Goal: Task Accomplishment & Management: Manage account settings

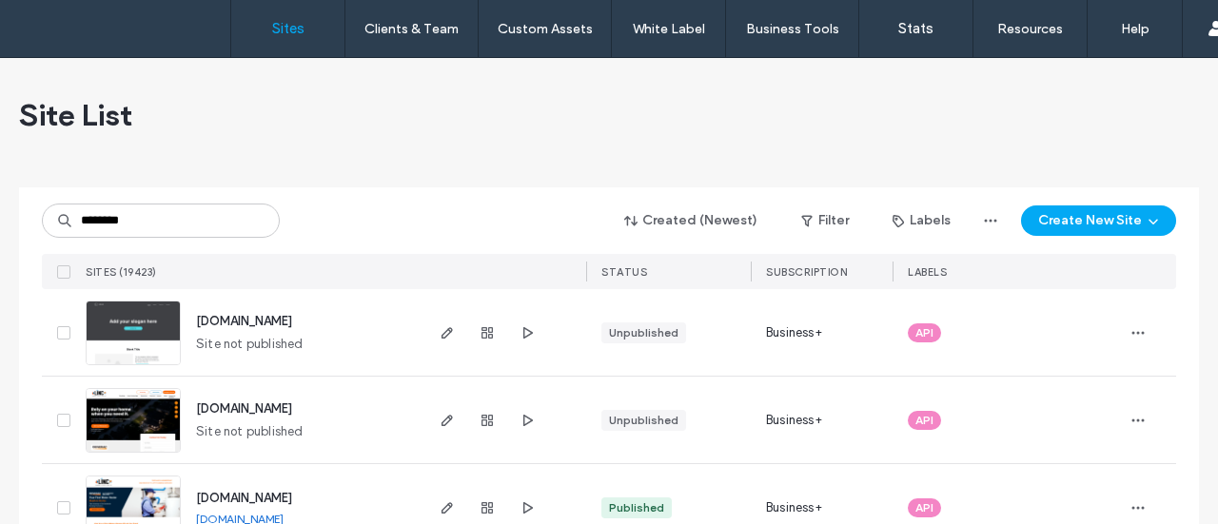
type input "********"
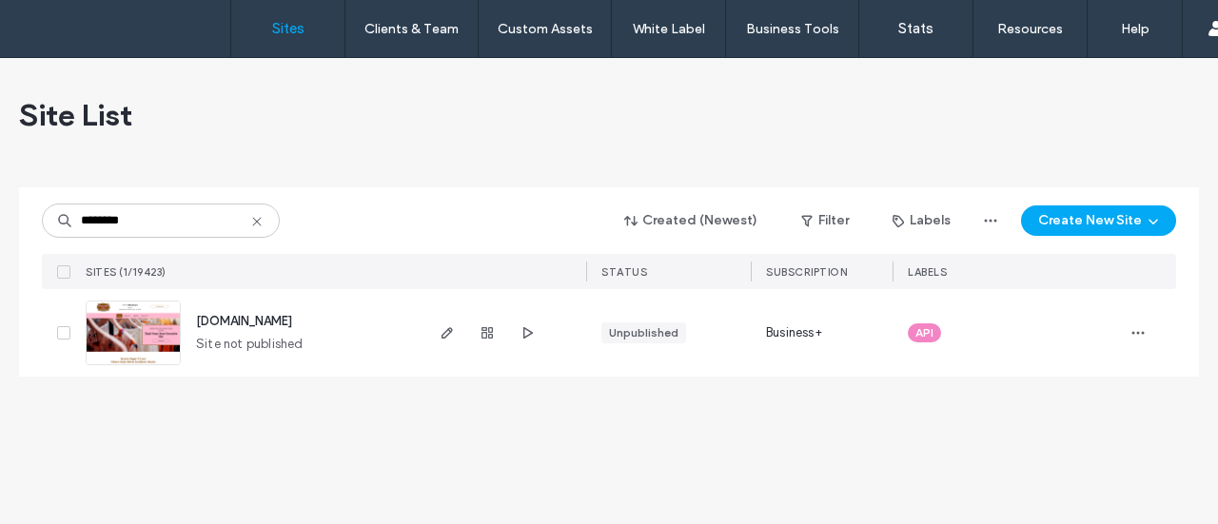
click at [156, 328] on img at bounding box center [133, 366] width 93 height 129
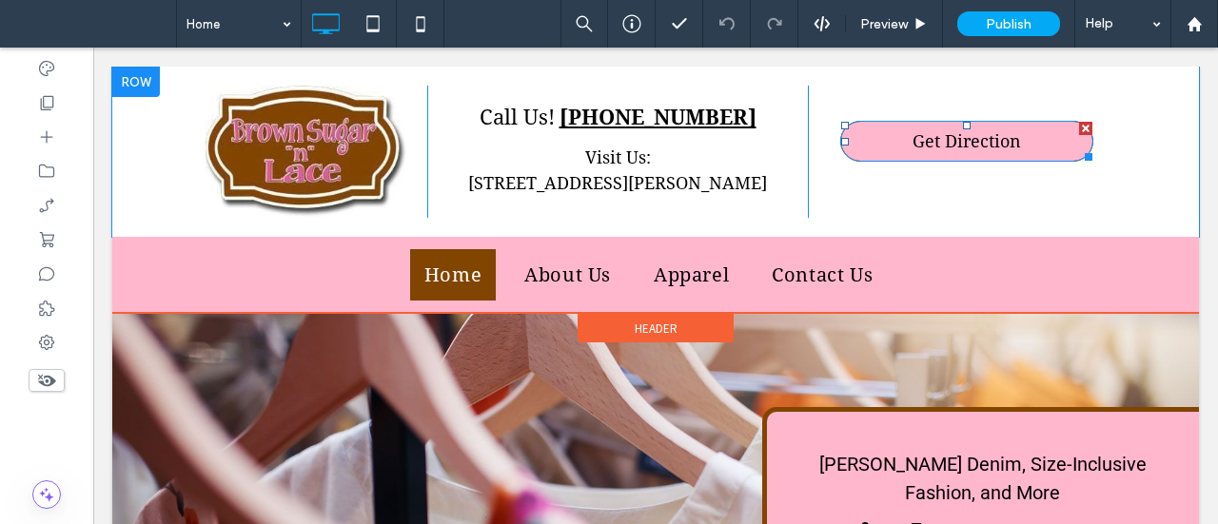
click at [1021, 133] on link "Get Direction" at bounding box center [966, 141] width 253 height 41
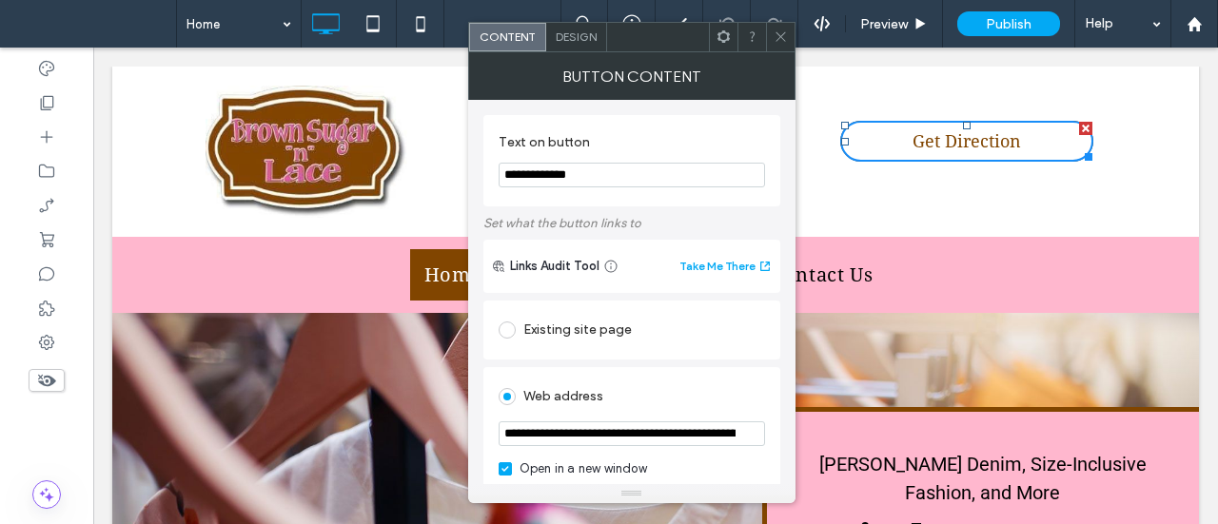
click at [579, 174] on input "**********" at bounding box center [632, 175] width 266 height 25
type input "**********"
click at [777, 30] on icon at bounding box center [781, 36] width 14 height 14
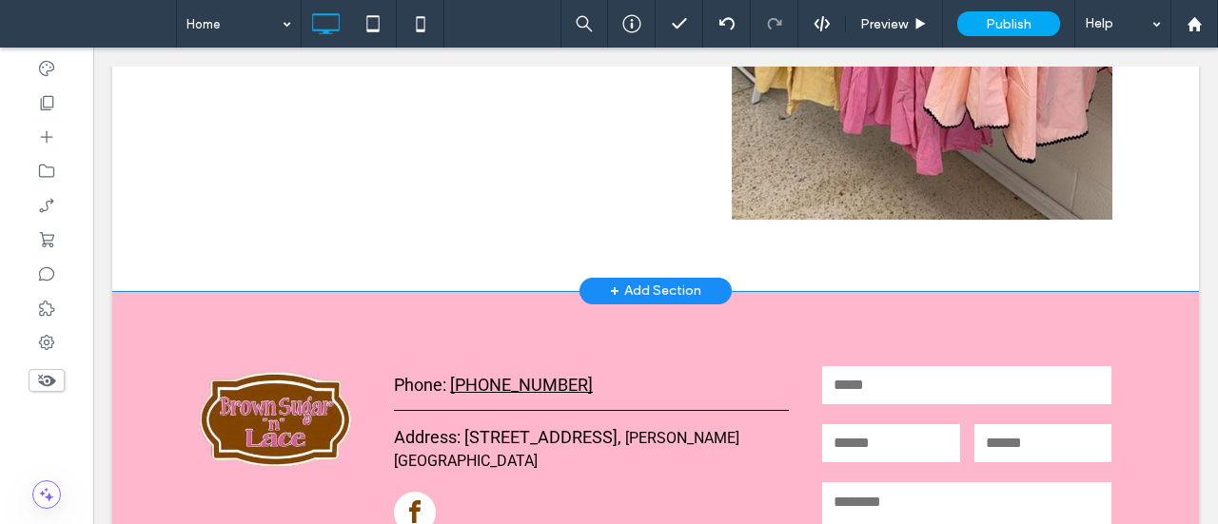
scroll to position [2944, 0]
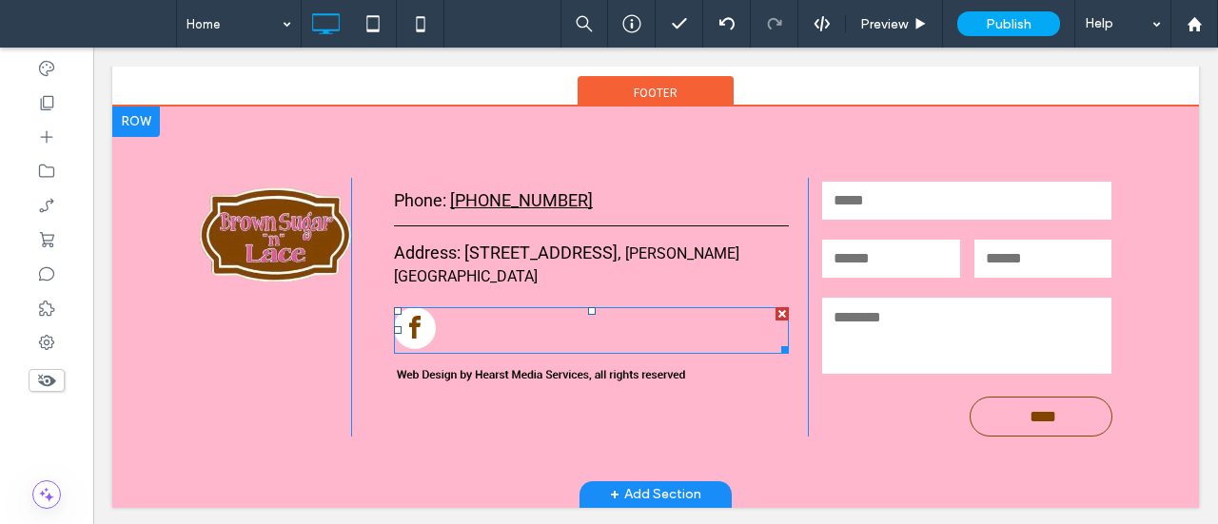
click at [413, 307] on span "facebook" at bounding box center [415, 328] width 42 height 42
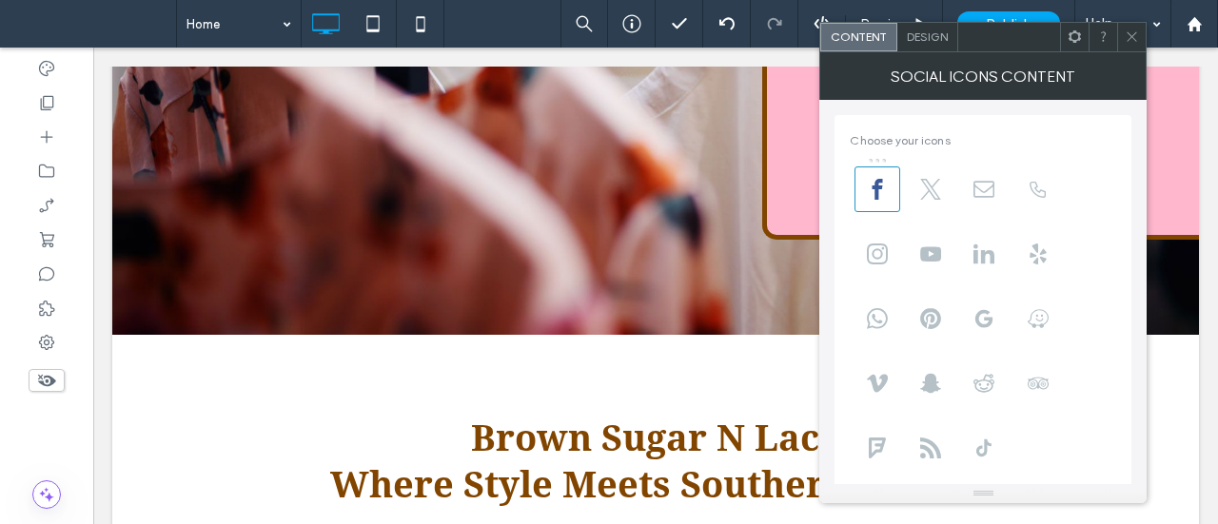
scroll to position [0, 0]
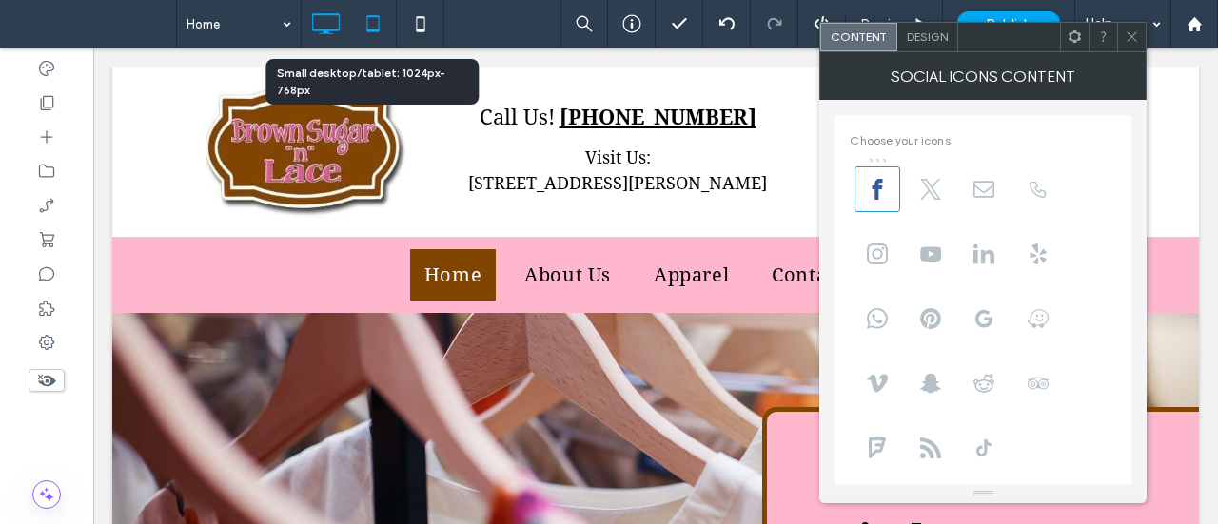
click at [377, 20] on icon at bounding box center [373, 24] width 38 height 38
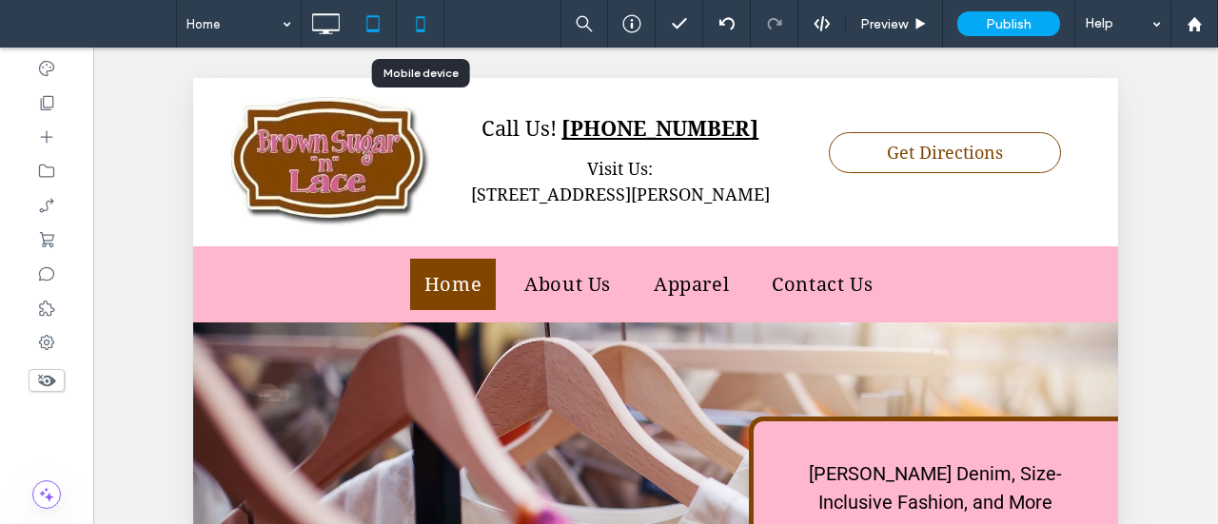
click at [416, 22] on use at bounding box center [420, 23] width 9 height 15
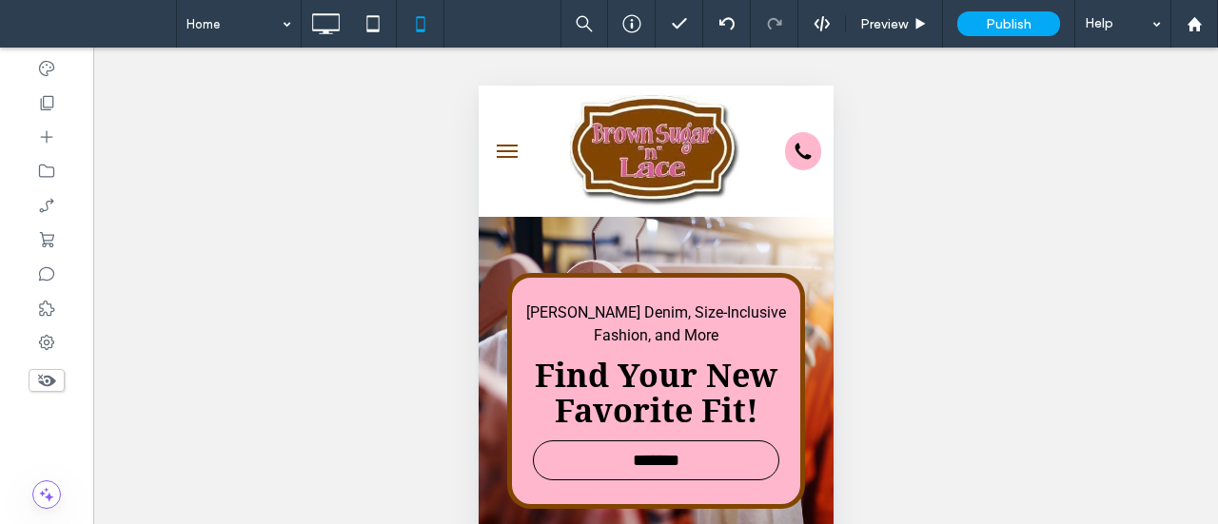
click at [504, 151] on button "menu" at bounding box center [506, 151] width 38 height 38
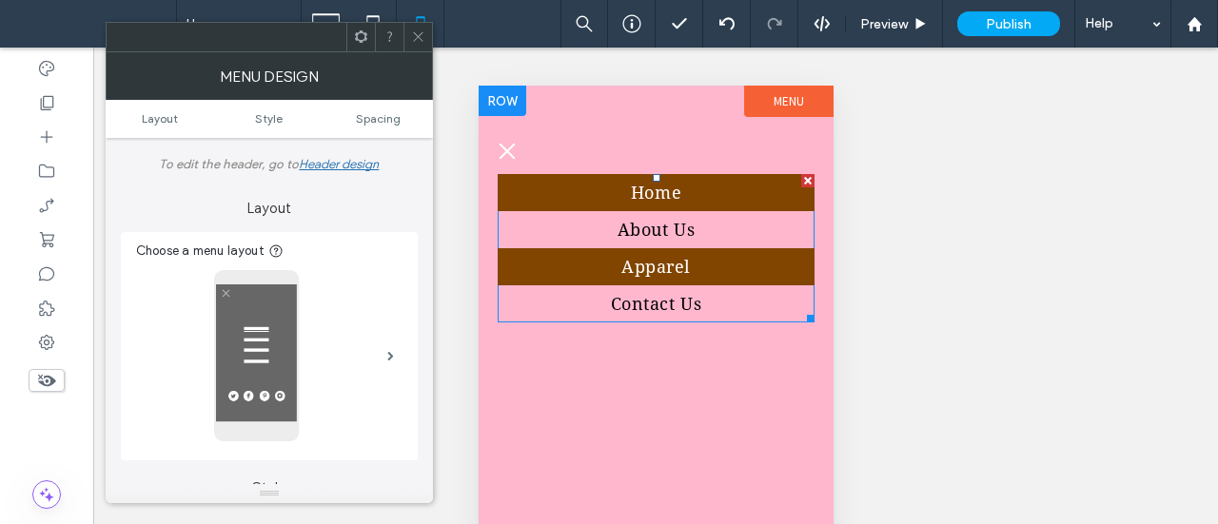
click at [650, 267] on span "Apparel" at bounding box center [654, 267] width 69 height 26
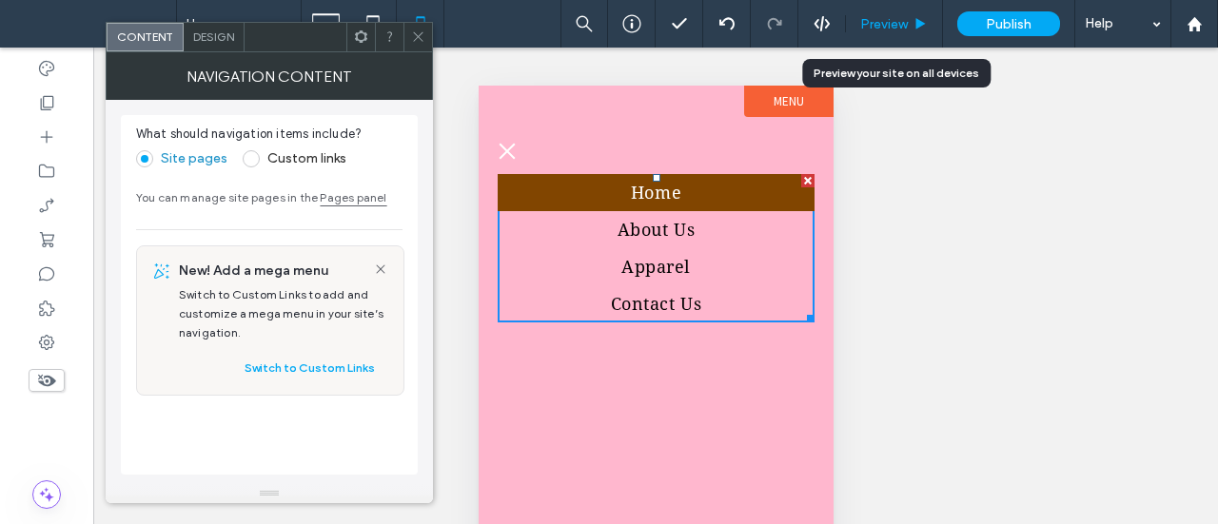
drag, startPoint x: 902, startPoint y: 20, endPoint x: 264, endPoint y: 31, distance: 638.6
click at [902, 20] on span "Preview" at bounding box center [884, 24] width 48 height 16
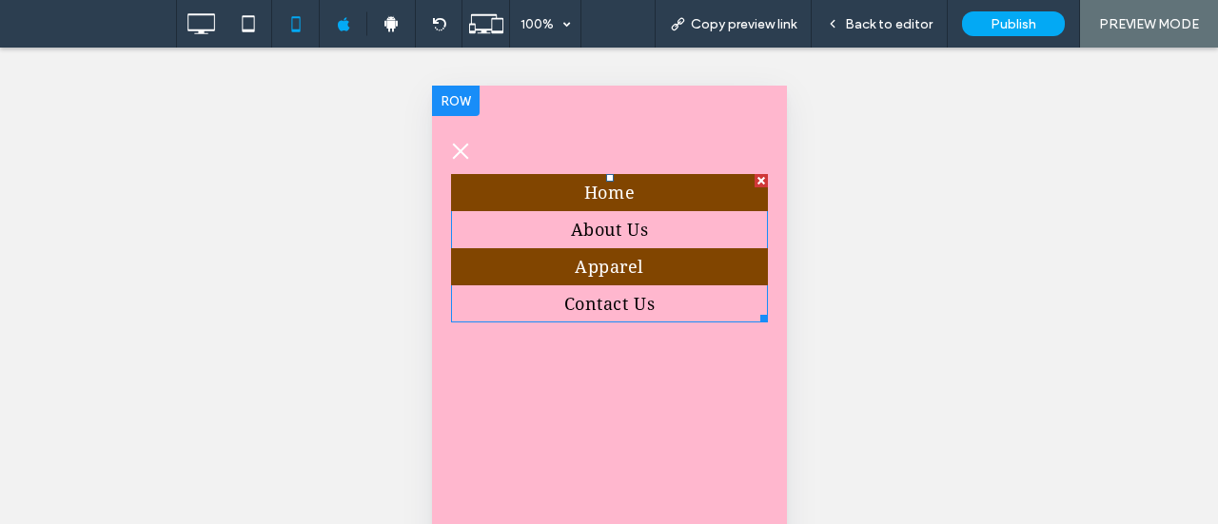
click at [631, 271] on span "Apparel" at bounding box center [608, 267] width 69 height 26
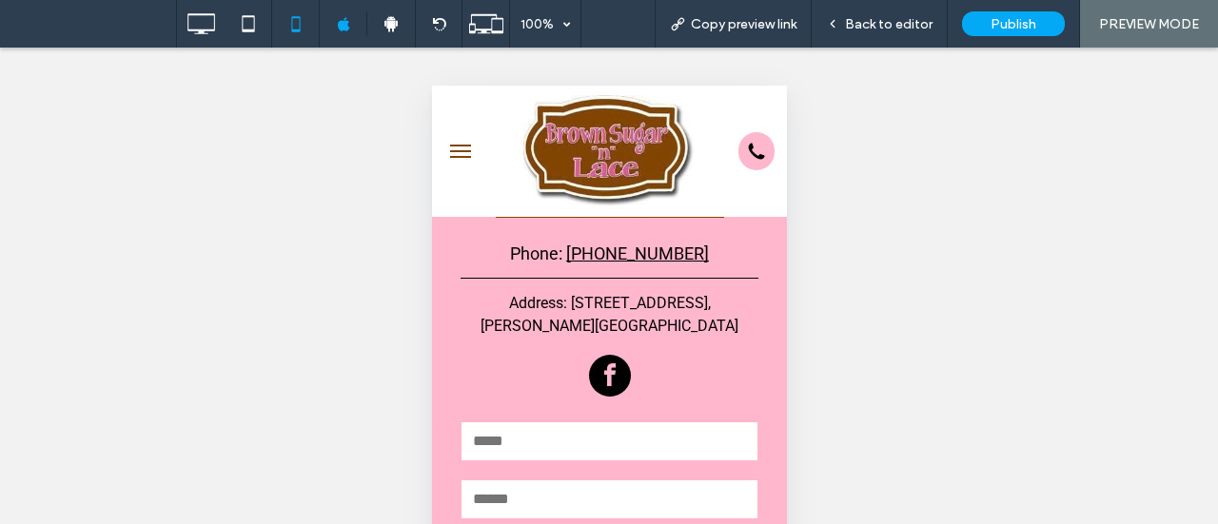
scroll to position [2394, 0]
click at [460, 148] on button "menu" at bounding box center [460, 151] width 38 height 38
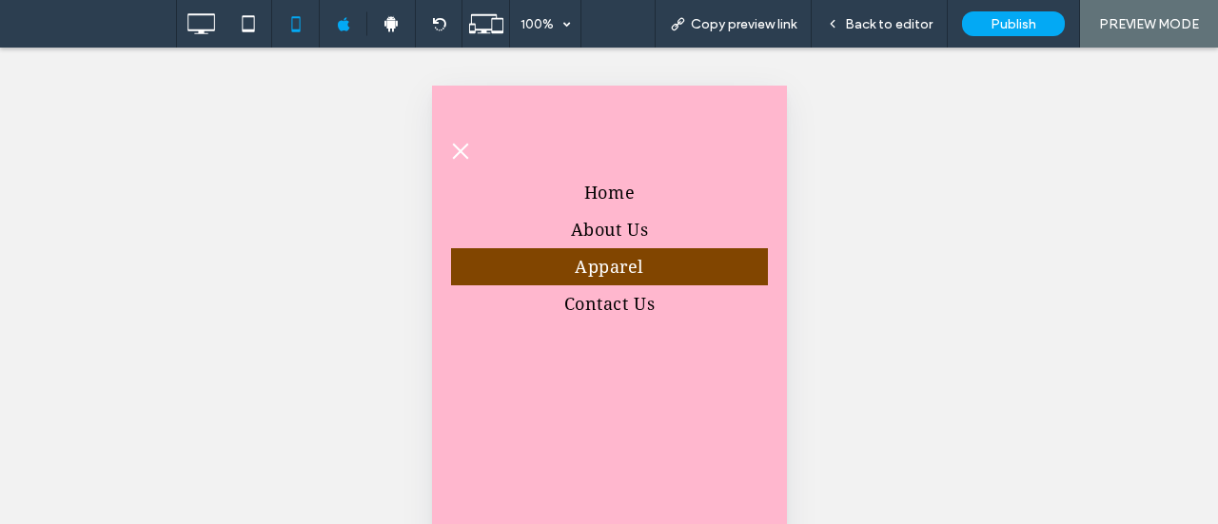
scroll to position [2348, 0]
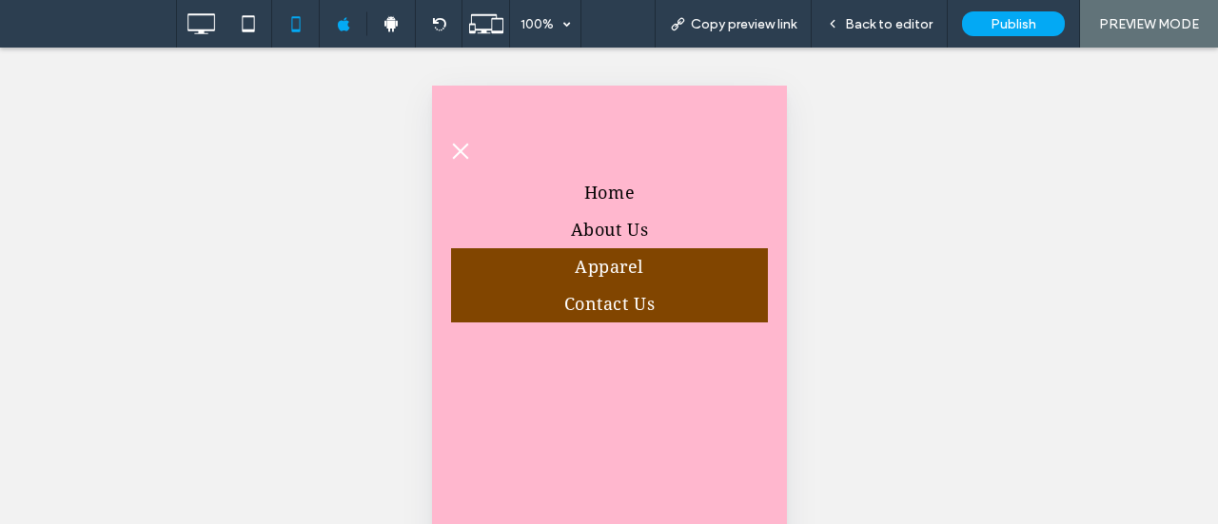
click at [581, 304] on span "Contact Us" at bounding box center [608, 304] width 90 height 26
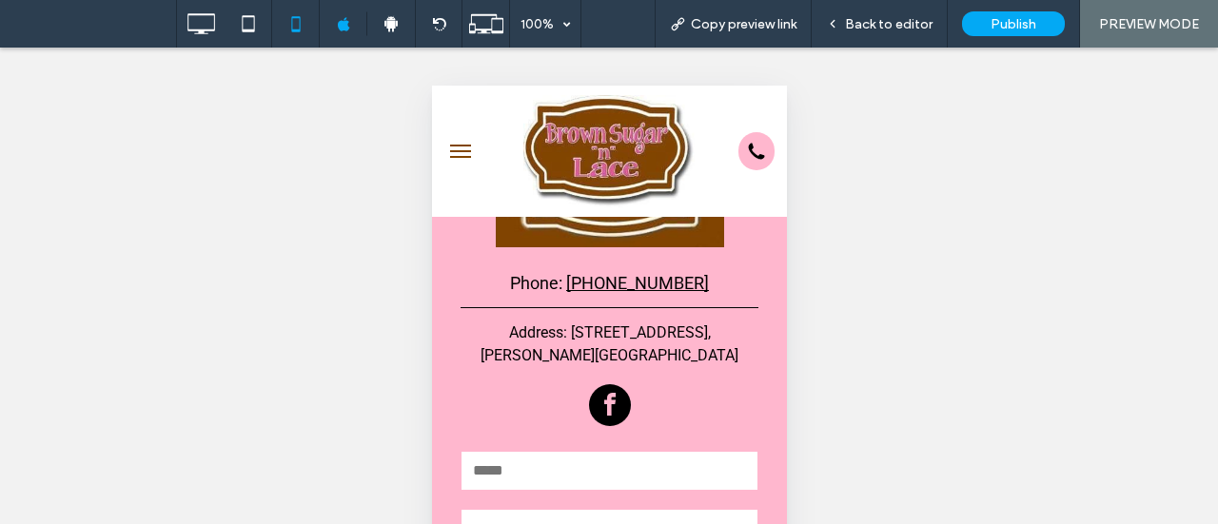
scroll to position [2394, 0]
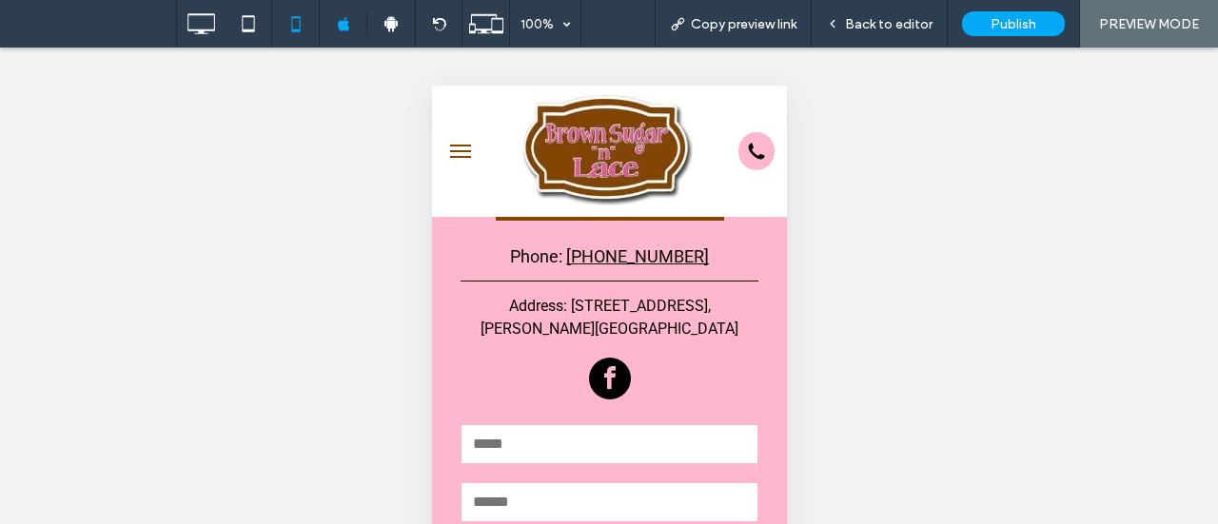
scroll to position [95, 0]
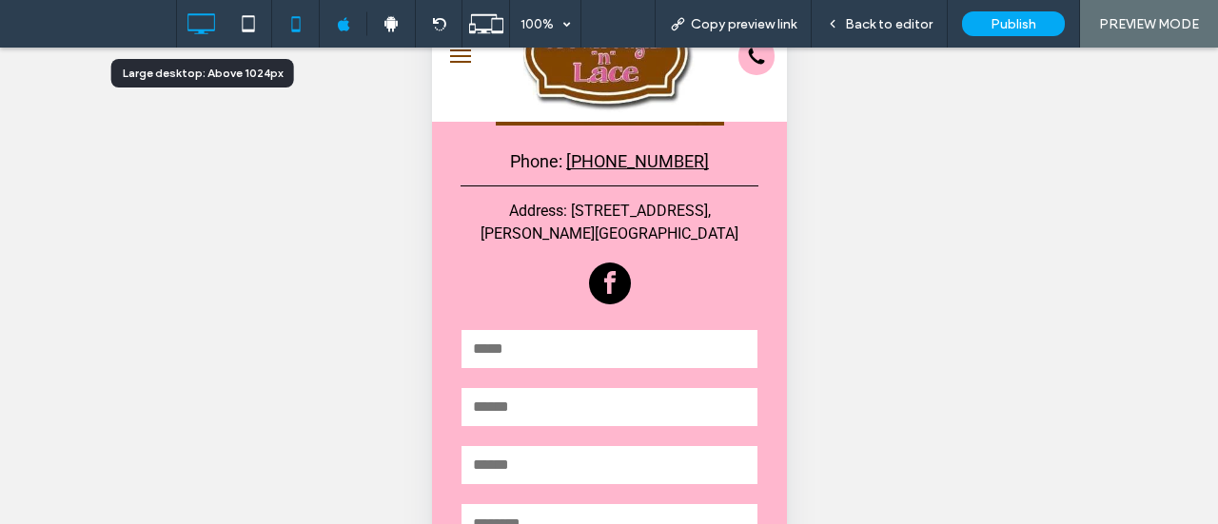
click at [196, 23] on icon at bounding box center [201, 24] width 38 height 38
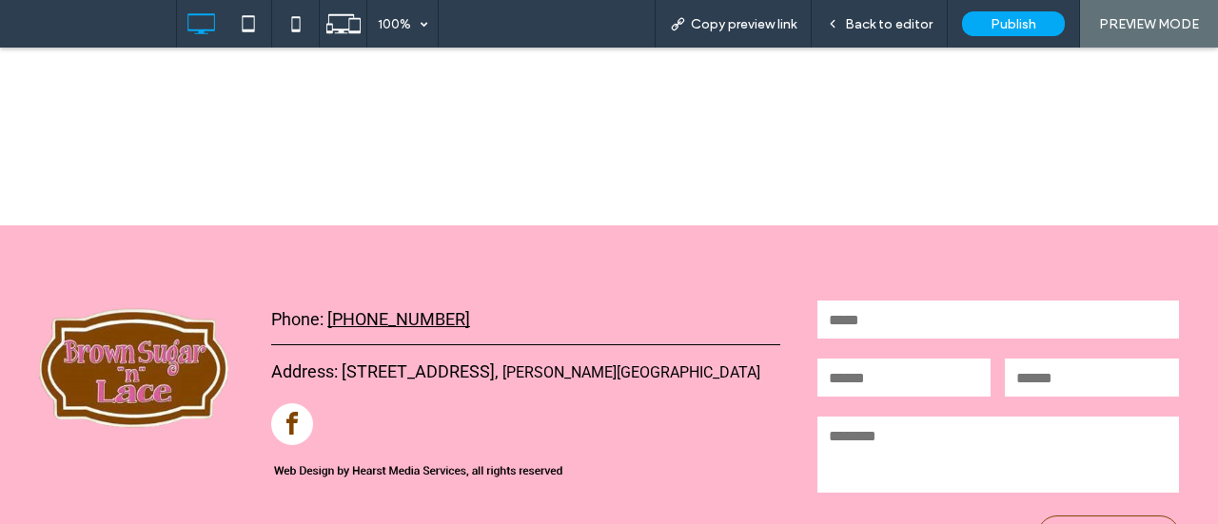
scroll to position [1237, 0]
click at [868, 44] on div "Back to editor" at bounding box center [880, 24] width 136 height 48
drag, startPoint x: 818, startPoint y: 8, endPoint x: 884, endPoint y: 29, distance: 68.9
click at [884, 29] on span "Back to editor" at bounding box center [889, 24] width 88 height 16
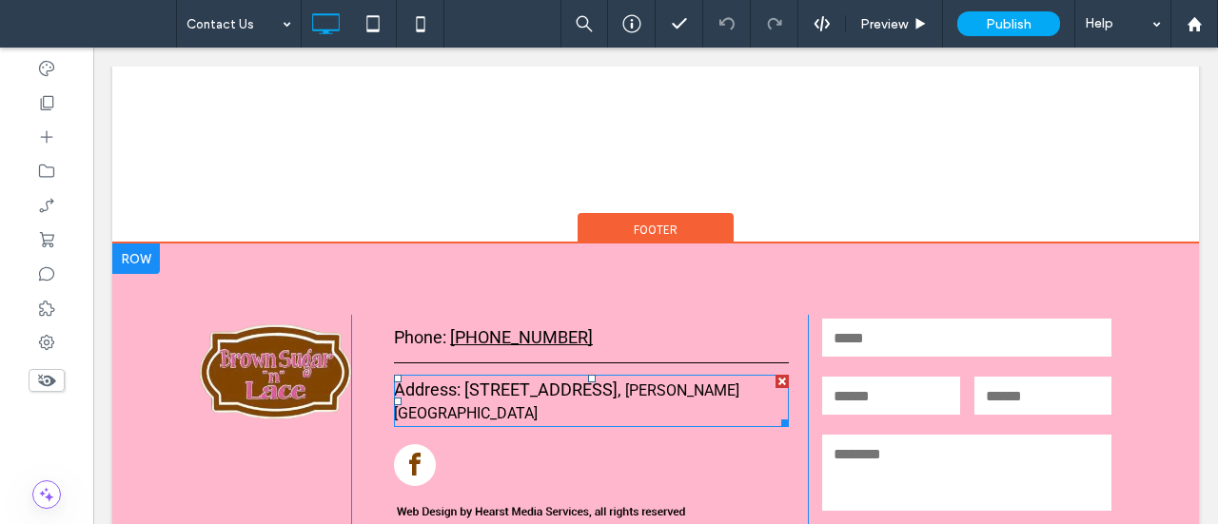
click at [588, 382] on span "Hale Center, TX 79041" at bounding box center [566, 402] width 345 height 41
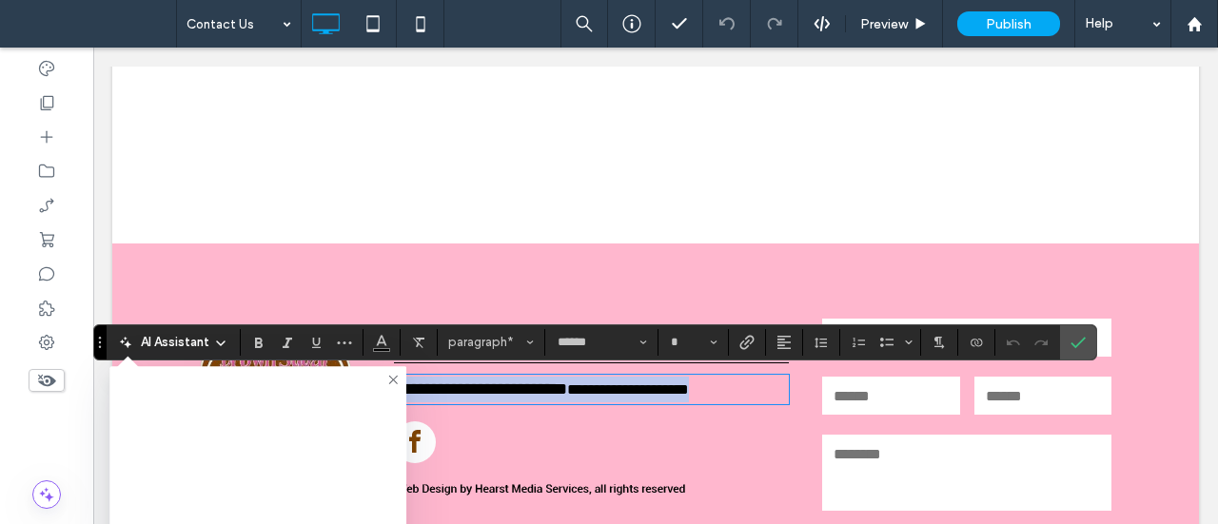
click at [588, 383] on span "**********" at bounding box center [628, 390] width 122 height 14
type input "**"
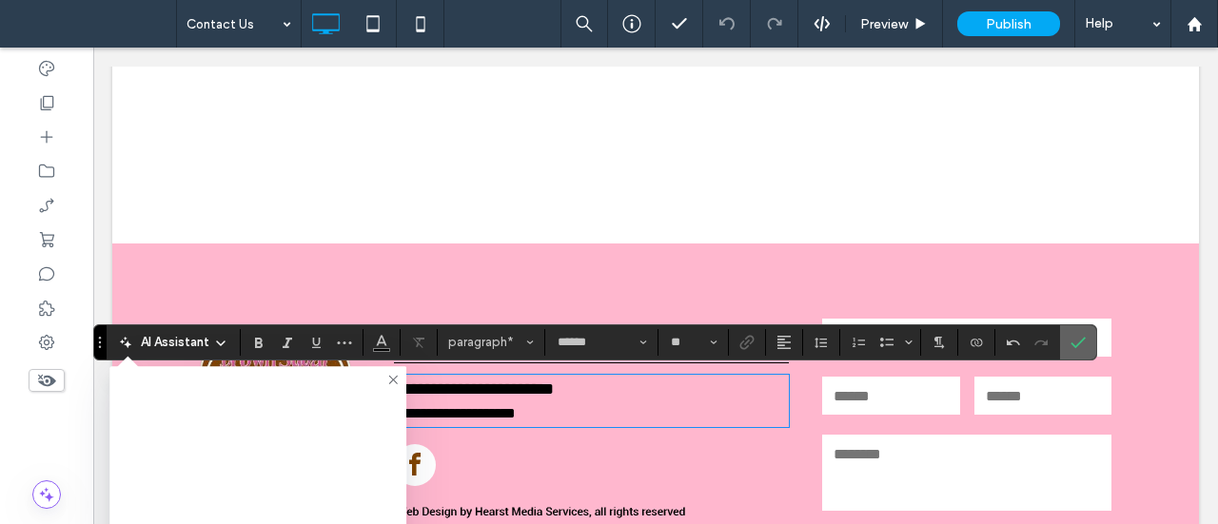
click at [1085, 338] on label "Confirm" at bounding box center [1078, 342] width 29 height 34
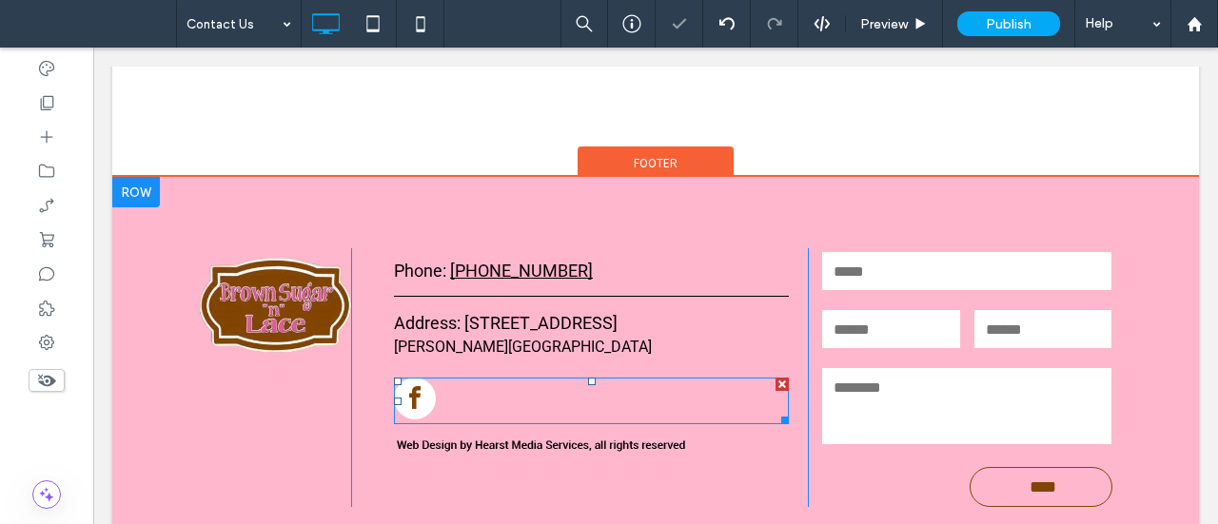
scroll to position [1376, 0]
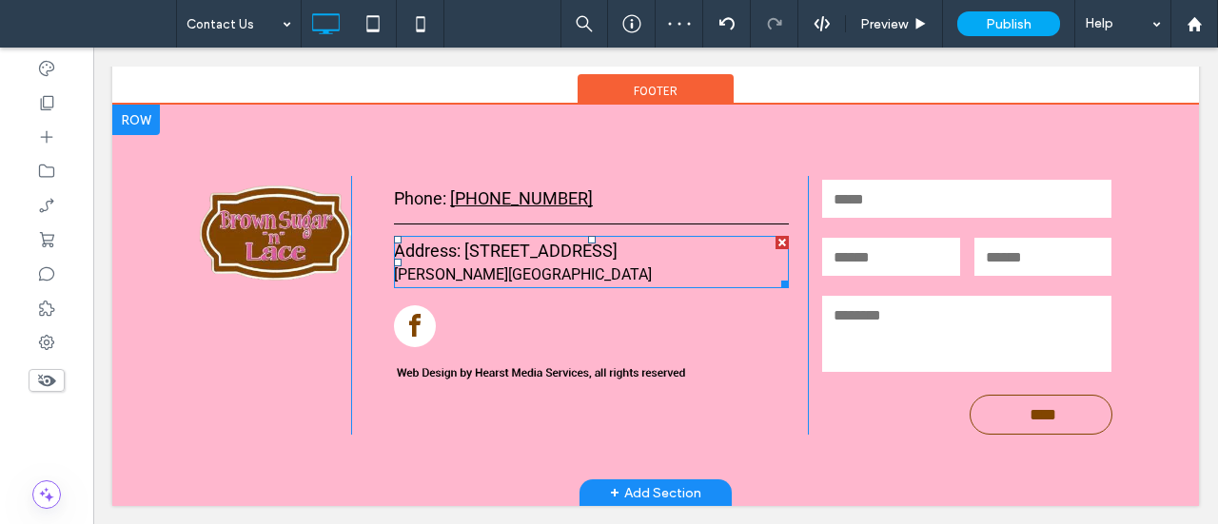
click at [438, 267] on span "Hale Center, TX 79041" at bounding box center [523, 274] width 258 height 18
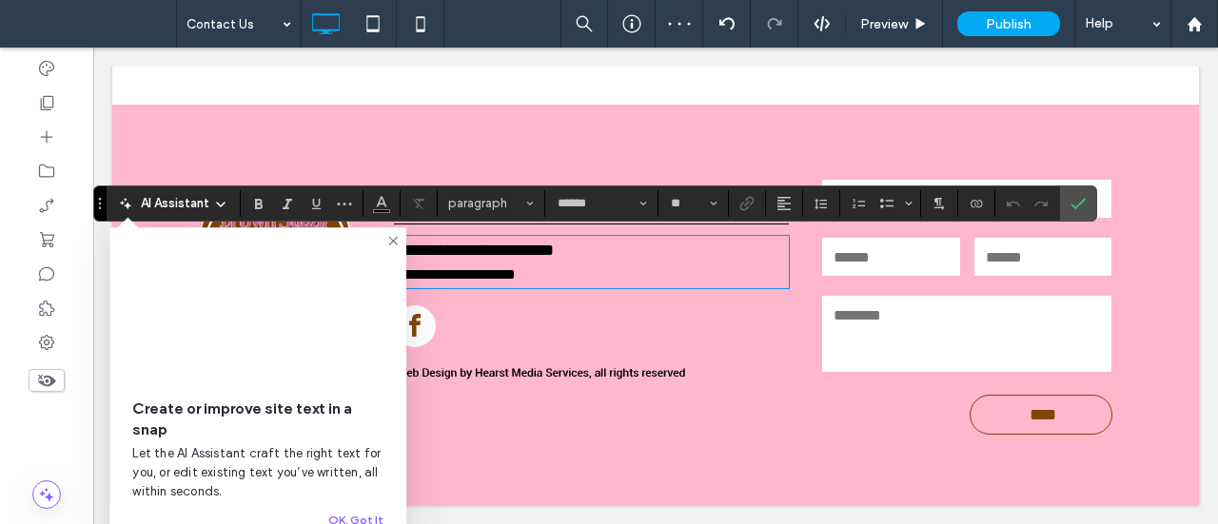
type input "*"
click at [710, 202] on icon "Size" at bounding box center [714, 204] width 8 height 8
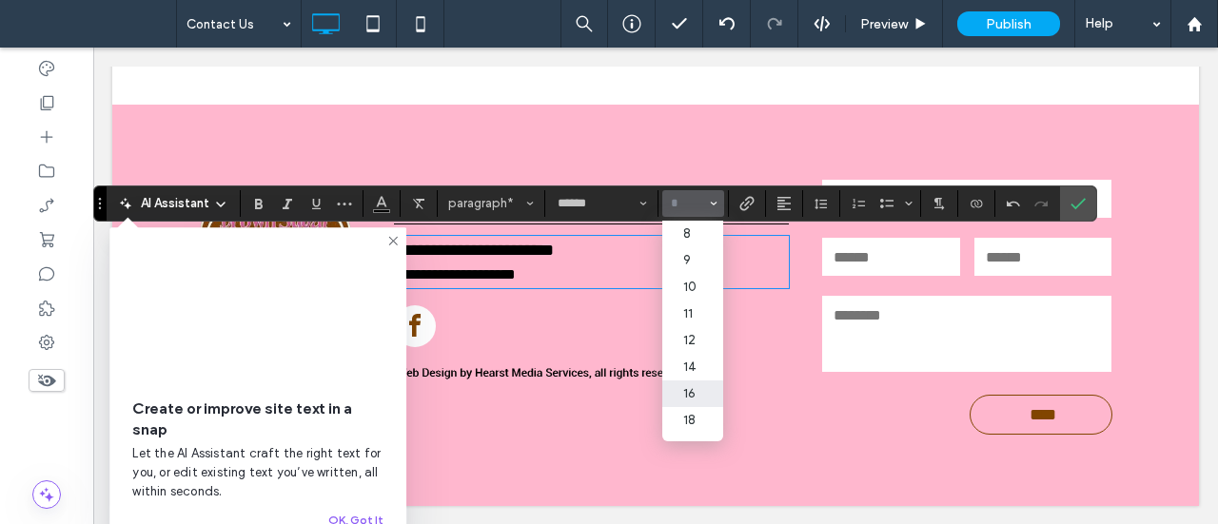
click at [689, 399] on label "16" at bounding box center [692, 394] width 61 height 27
type input "**"
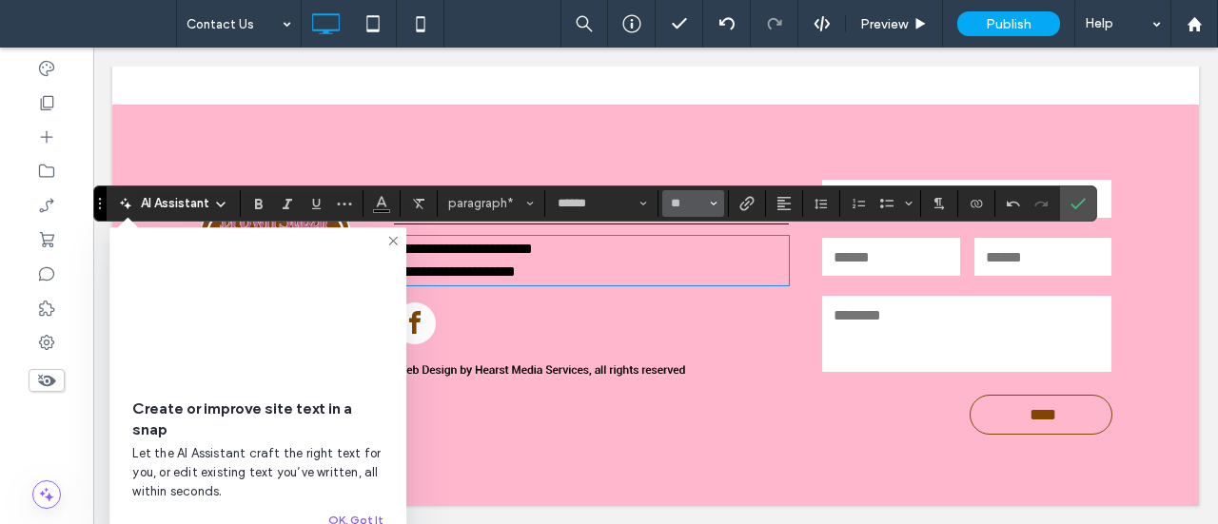
click at [710, 204] on icon "Size" at bounding box center [714, 204] width 8 height 8
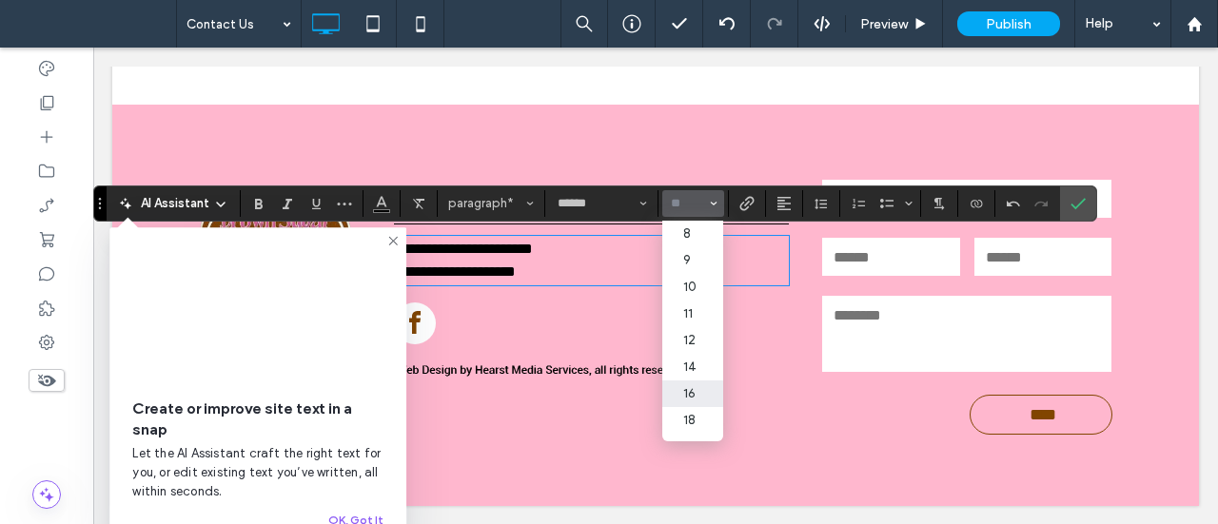
scroll to position [95, 0]
click at [684, 334] on label "18" at bounding box center [692, 325] width 61 height 27
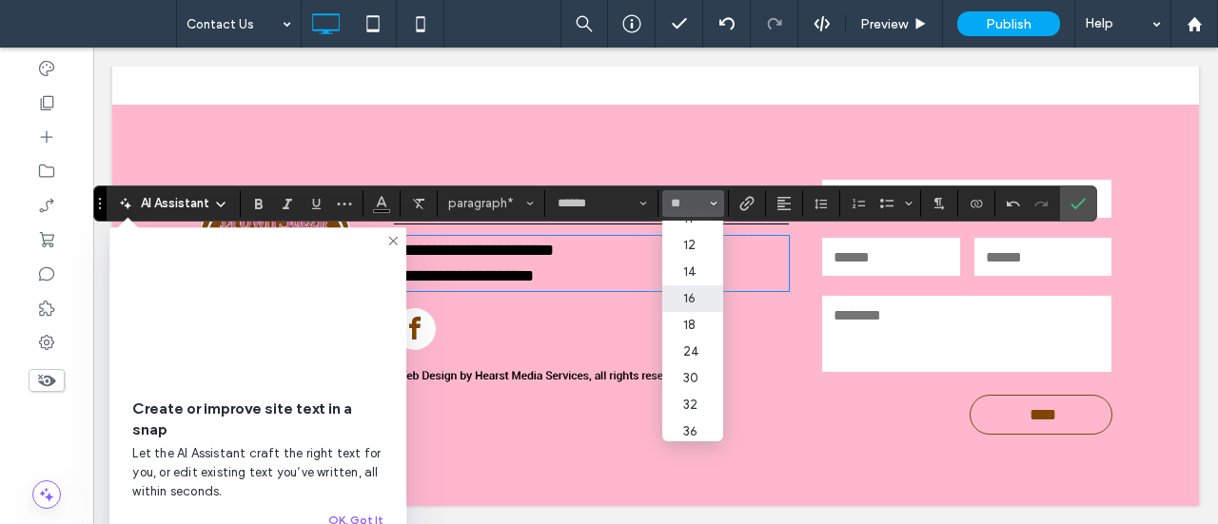
type input "**"
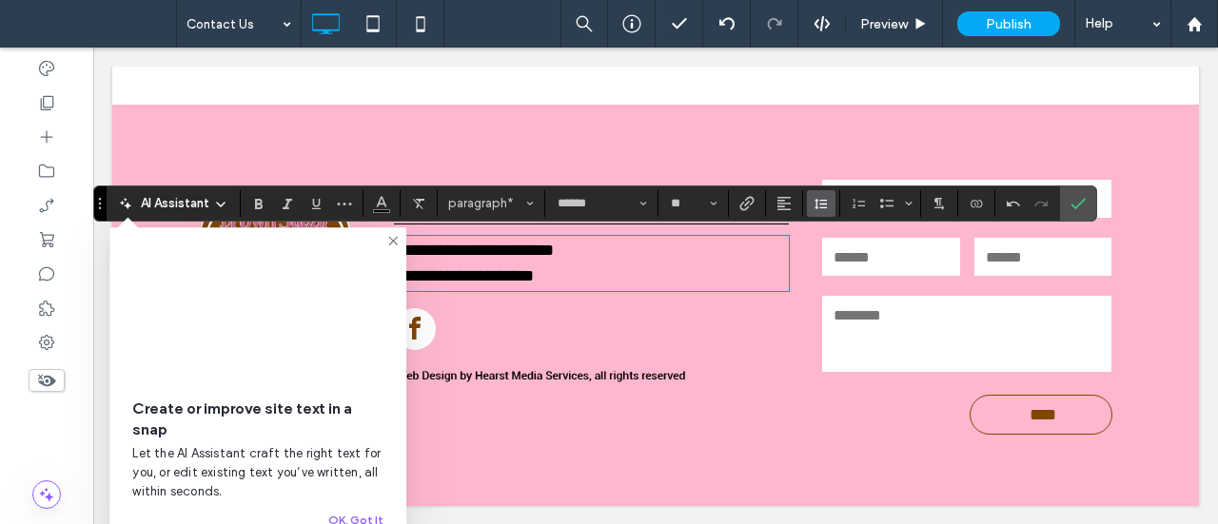
click at [818, 208] on icon "Line Height" at bounding box center [821, 203] width 15 height 15
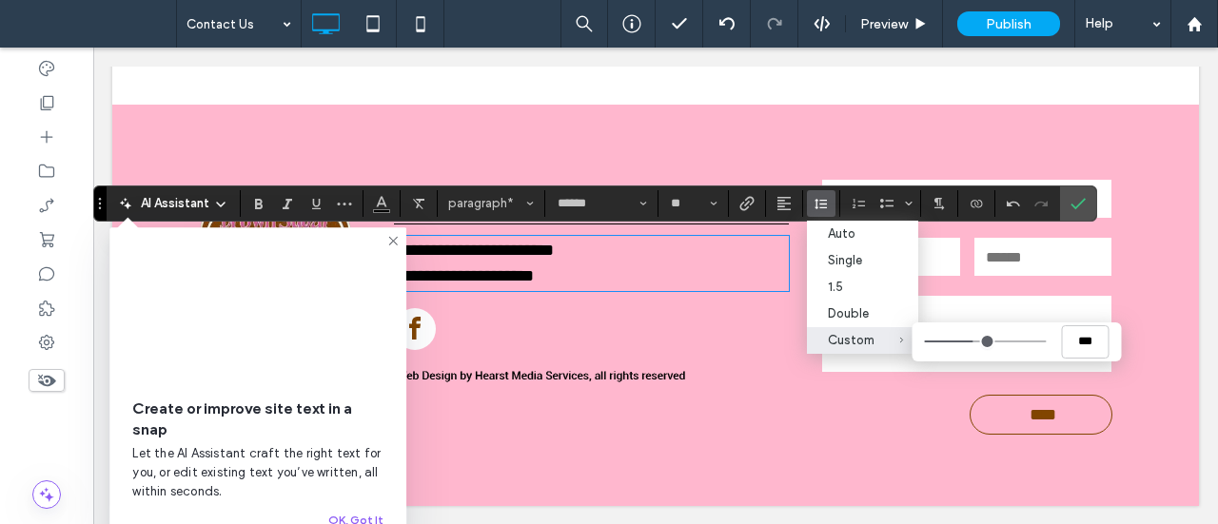
type input "***"
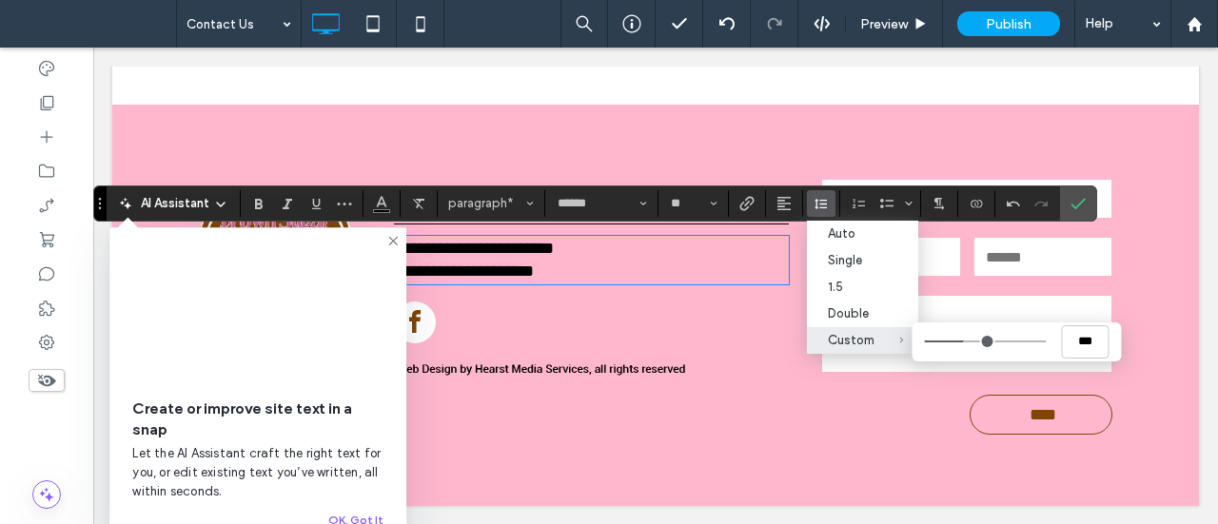
type input "***"
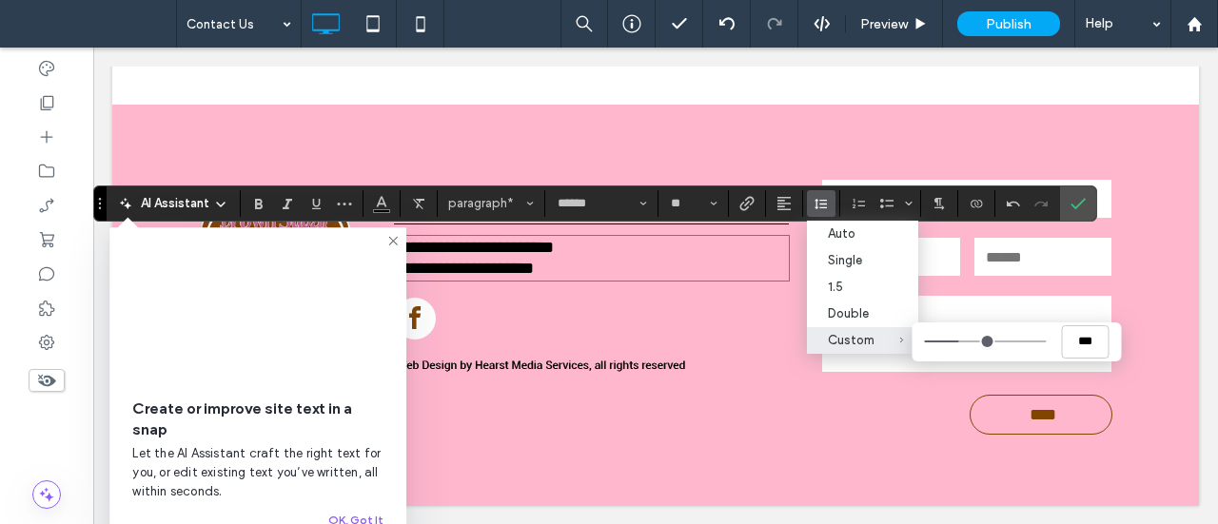
drag, startPoint x: 972, startPoint y: 341, endPoint x: 957, endPoint y: 345, distance: 15.0
type input "***"
click at [957, 343] on input "Custom ***" at bounding box center [985, 342] width 122 height 2
click at [1077, 200] on use "Confirm" at bounding box center [1078, 203] width 15 height 11
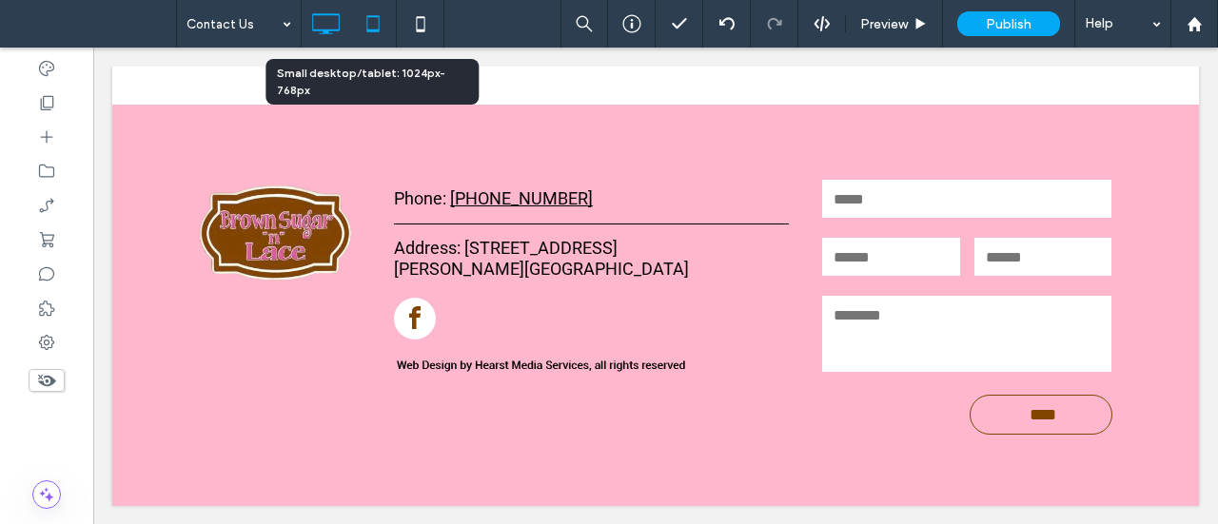
click at [366, 20] on use at bounding box center [372, 23] width 12 height 16
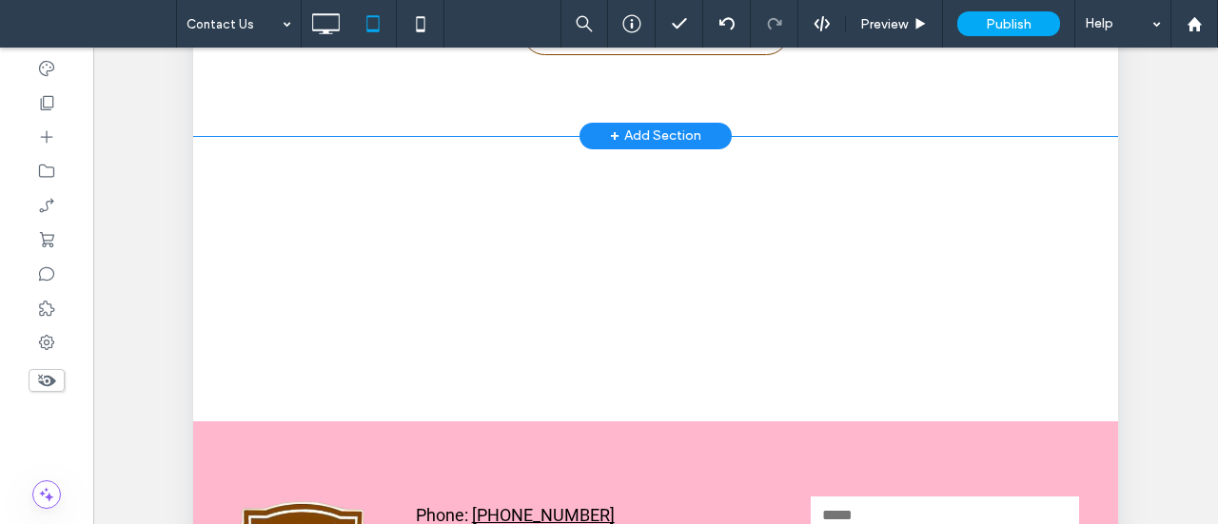
scroll to position [801, 0]
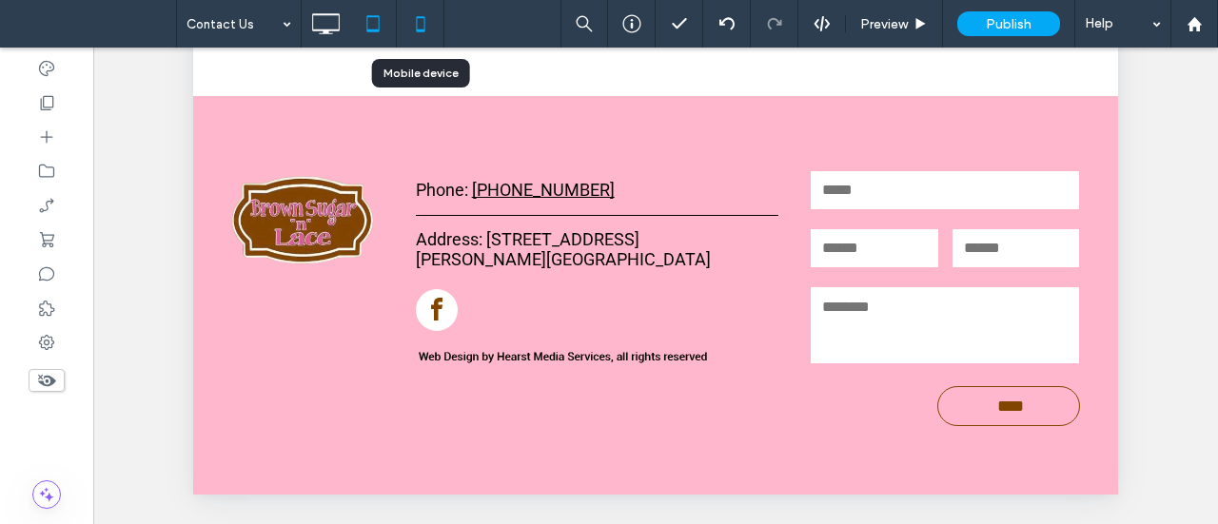
click at [415, 12] on icon at bounding box center [421, 24] width 38 height 38
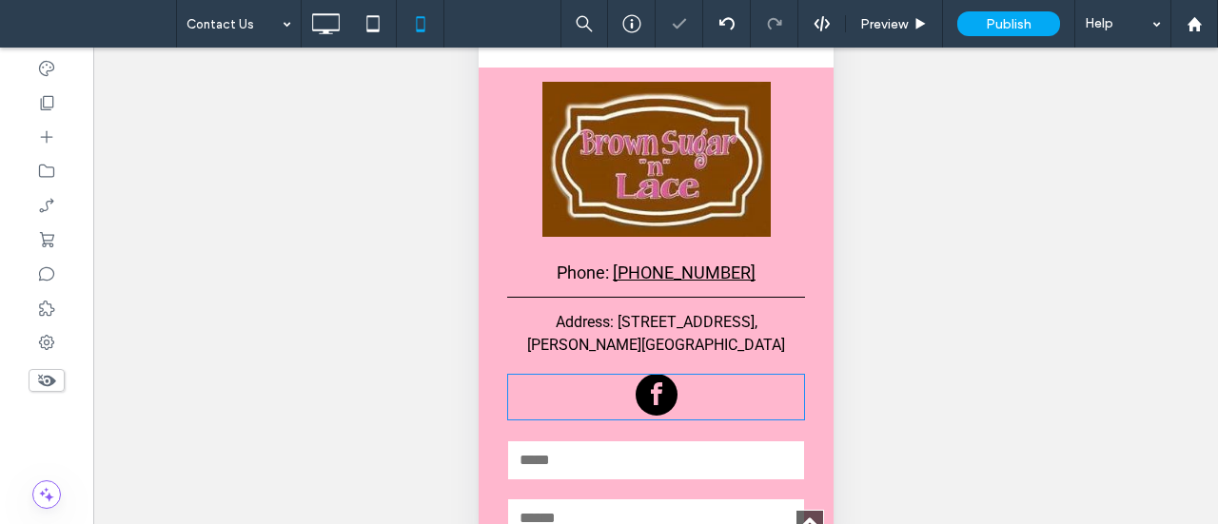
scroll to position [761, 0]
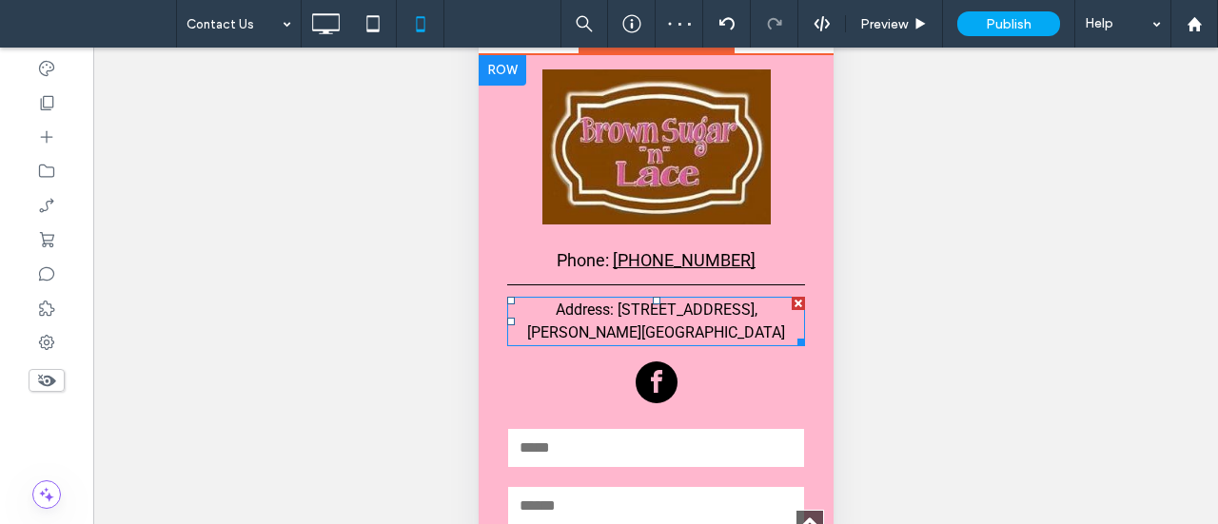
click at [686, 324] on span "Hale Center, TX 79041" at bounding box center [655, 333] width 258 height 18
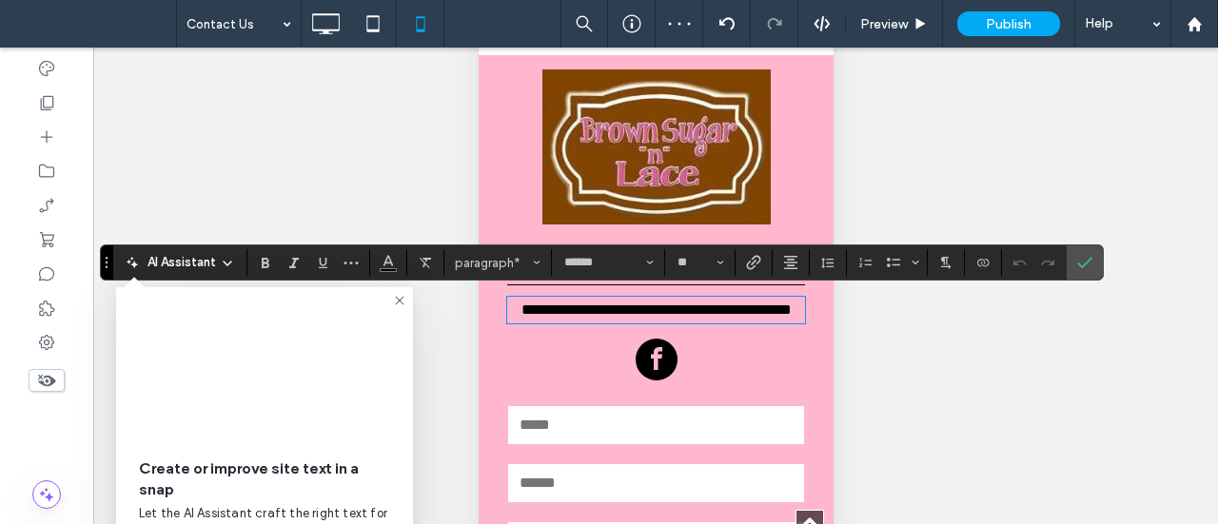
click at [686, 309] on span "**********" at bounding box center [730, 310] width 121 height 14
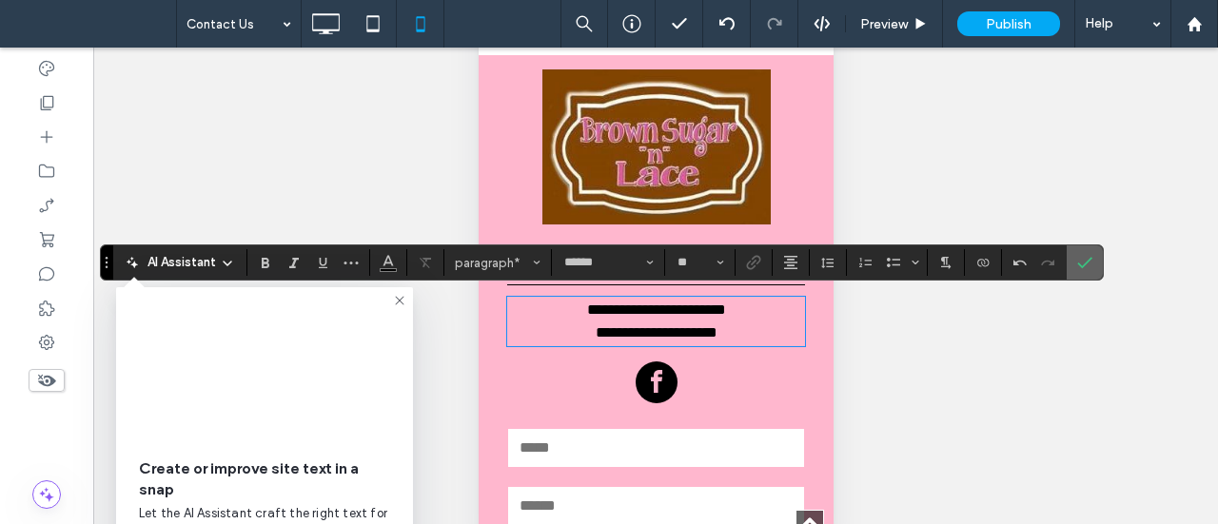
click at [1087, 260] on icon "Confirm" at bounding box center [1084, 262] width 15 height 15
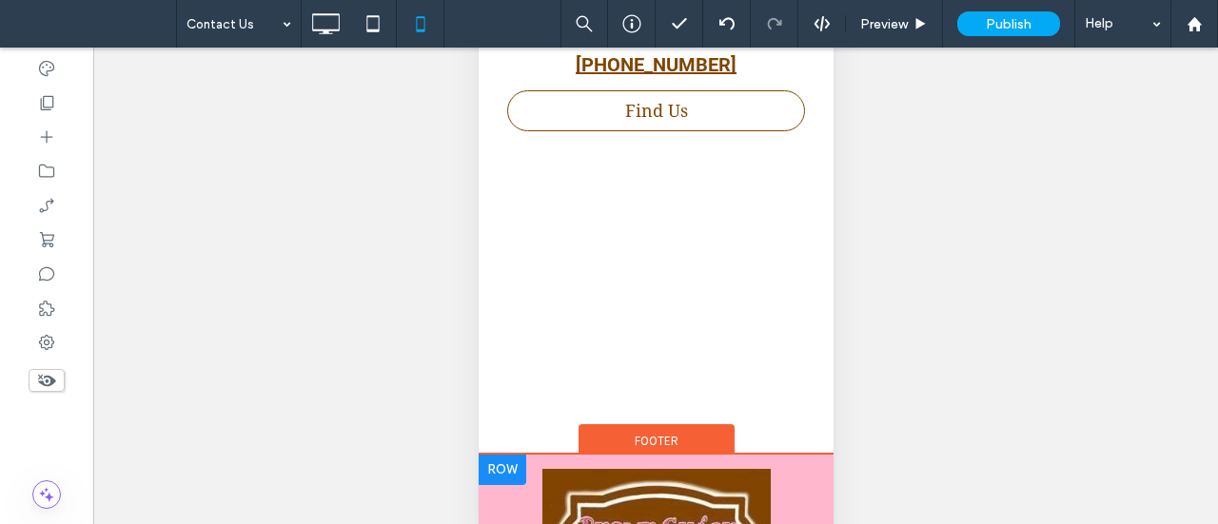
scroll to position [0, 0]
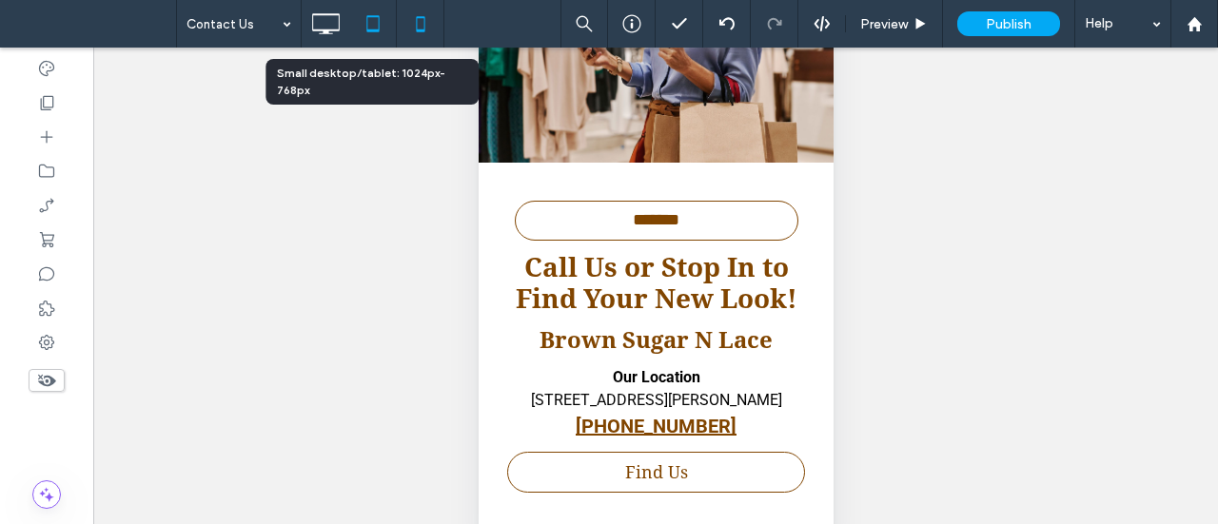
click at [370, 25] on icon at bounding box center [373, 24] width 38 height 38
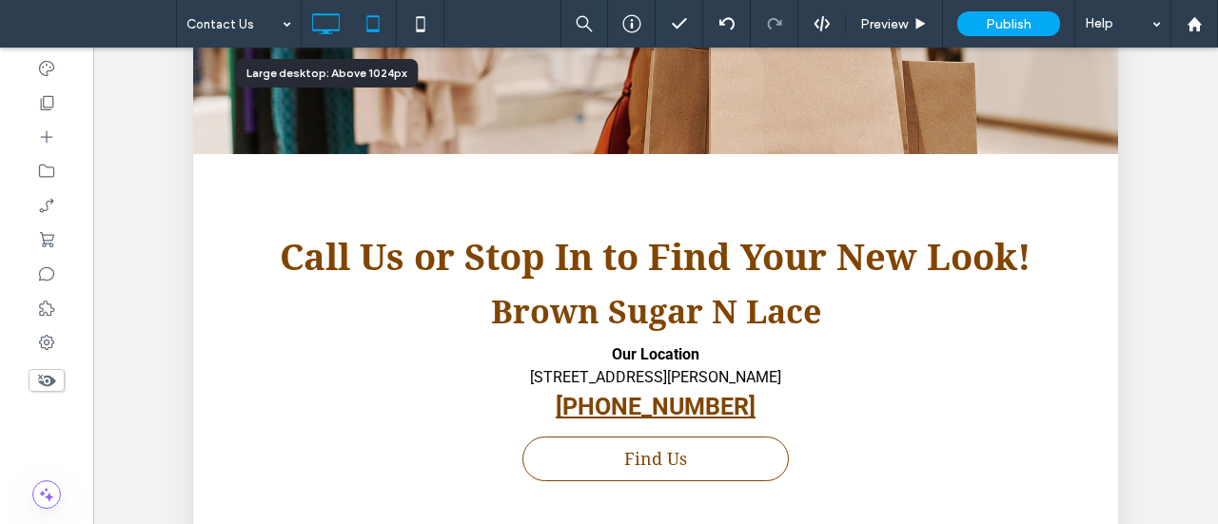
click at [332, 21] on icon at bounding box center [325, 24] width 38 height 38
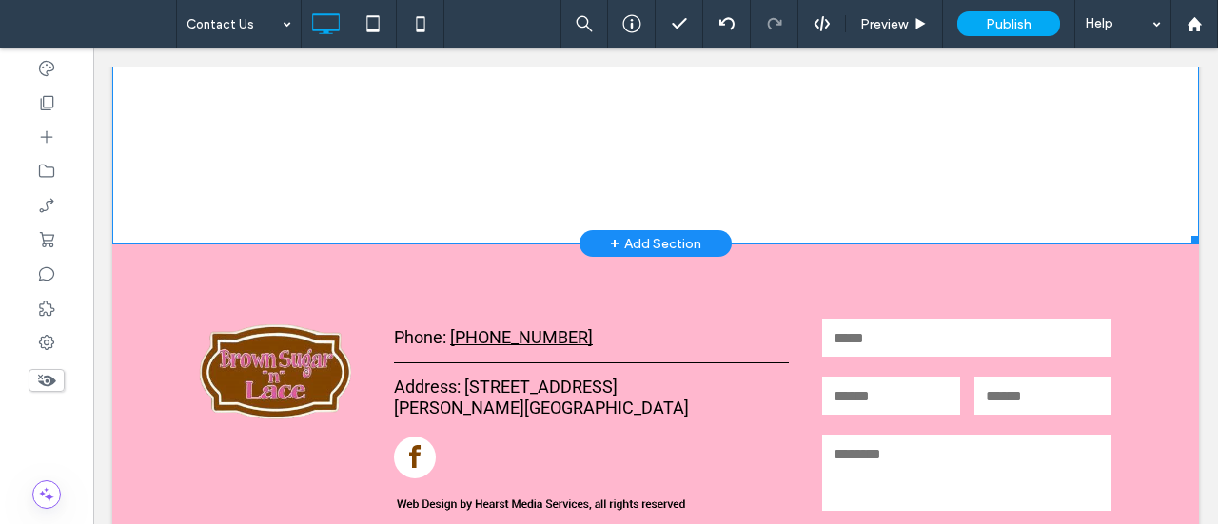
scroll to position [1376, 0]
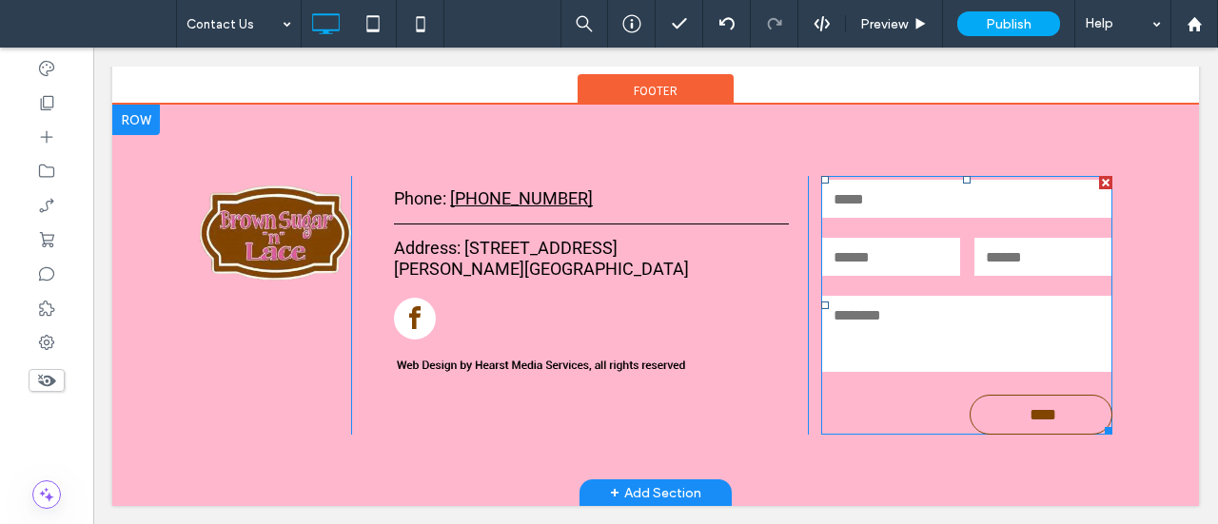
click at [984, 345] on textarea at bounding box center [966, 334] width 289 height 76
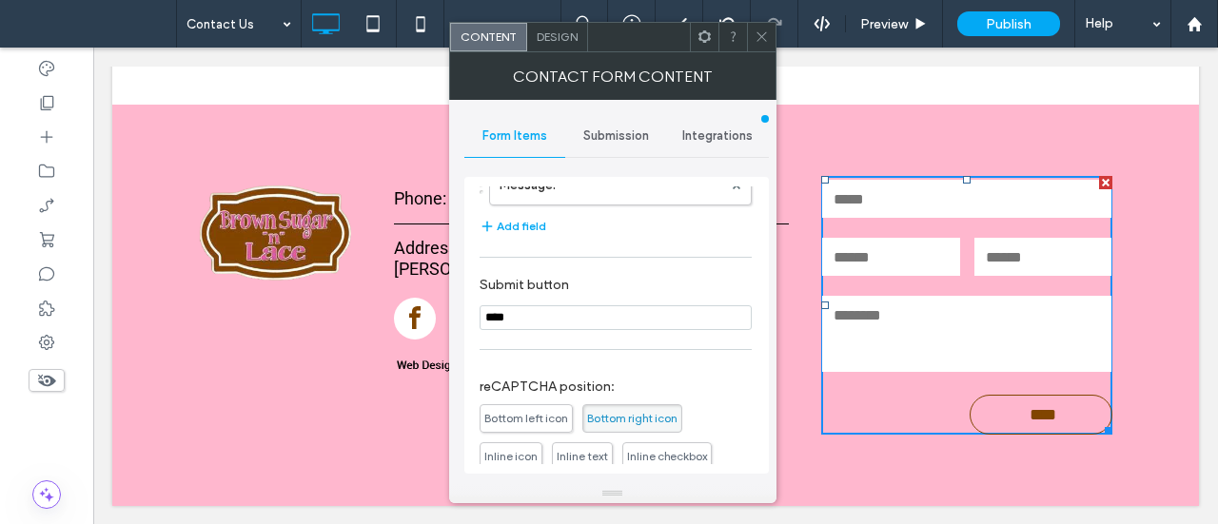
scroll to position [126, 0]
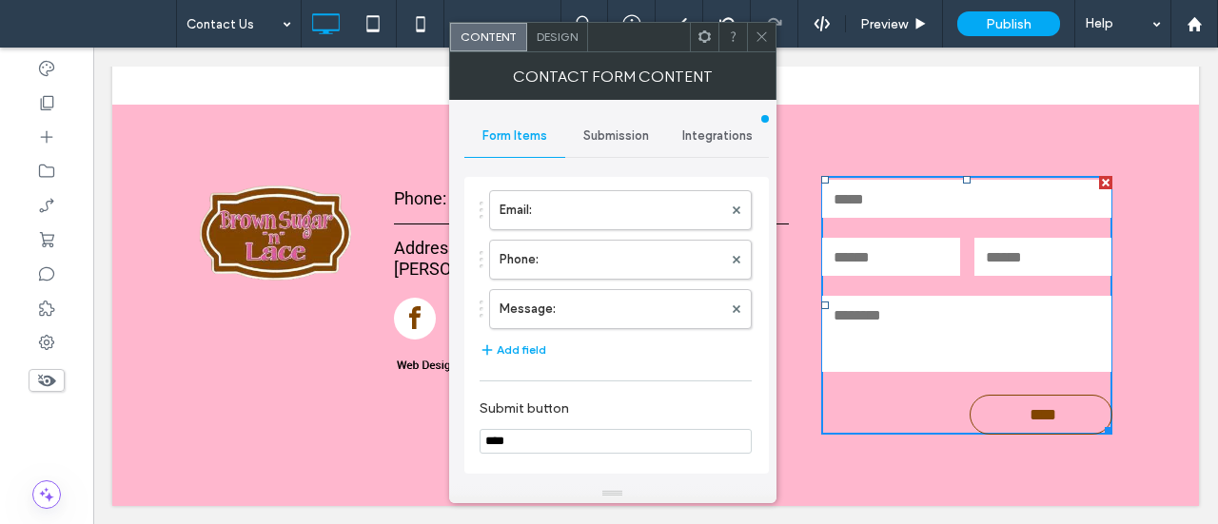
click at [620, 134] on span "Submission" at bounding box center [616, 135] width 66 height 15
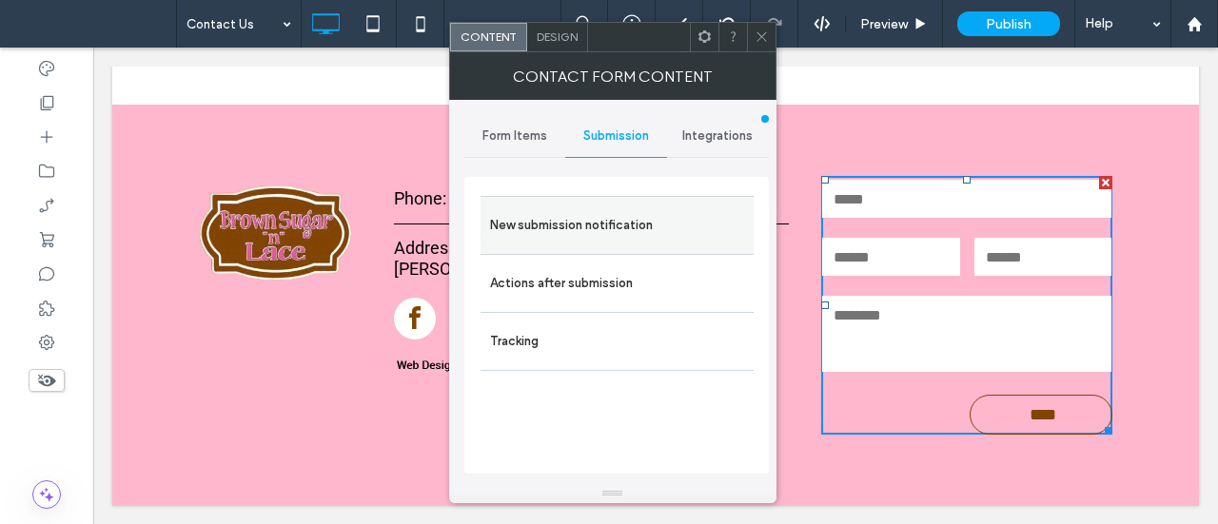
click at [607, 215] on label "New submission notification" at bounding box center [617, 225] width 254 height 38
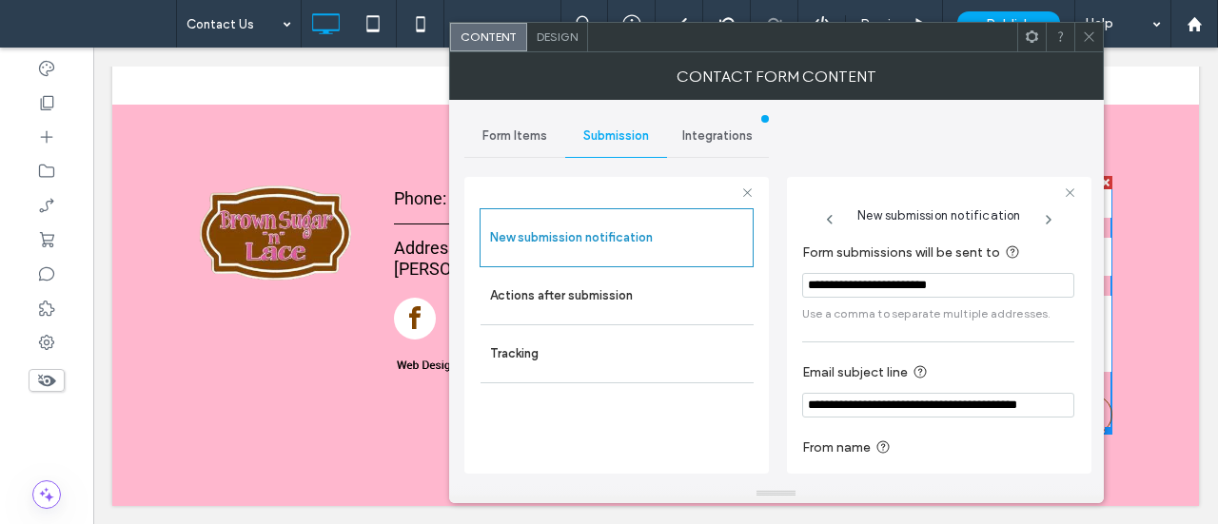
click at [1089, 31] on icon at bounding box center [1089, 36] width 14 height 14
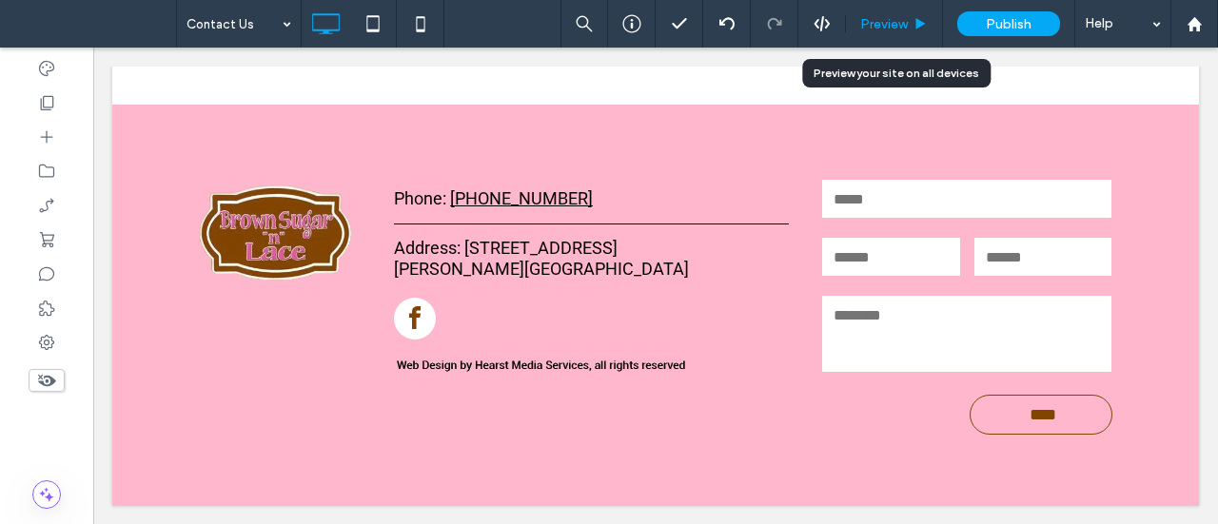
click at [921, 22] on use at bounding box center [921, 23] width 10 height 10
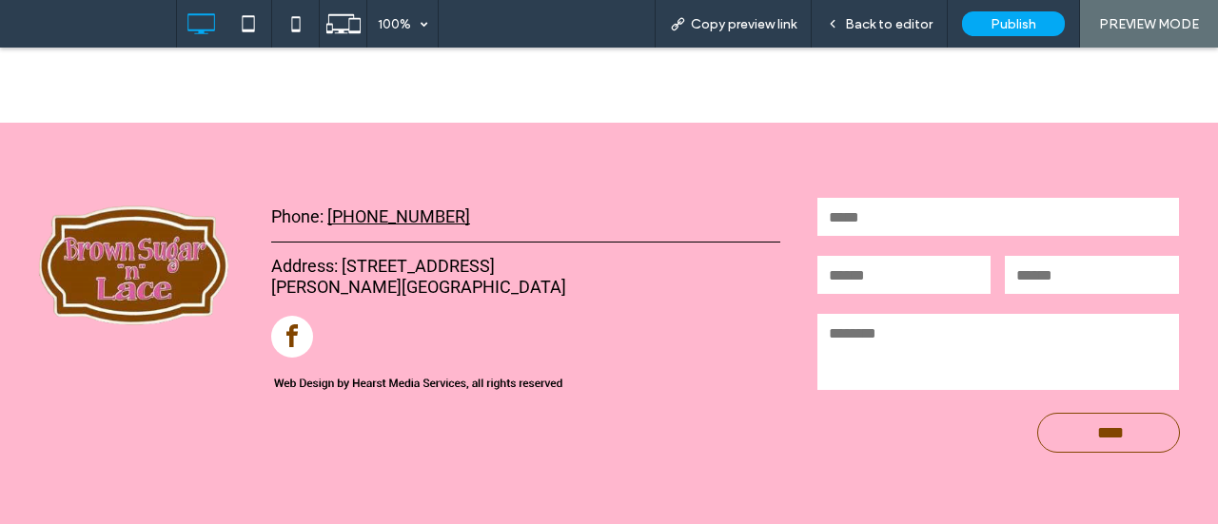
scroll to position [1338, 0]
click at [1071, 442] on input "****" at bounding box center [1110, 434] width 138 height 38
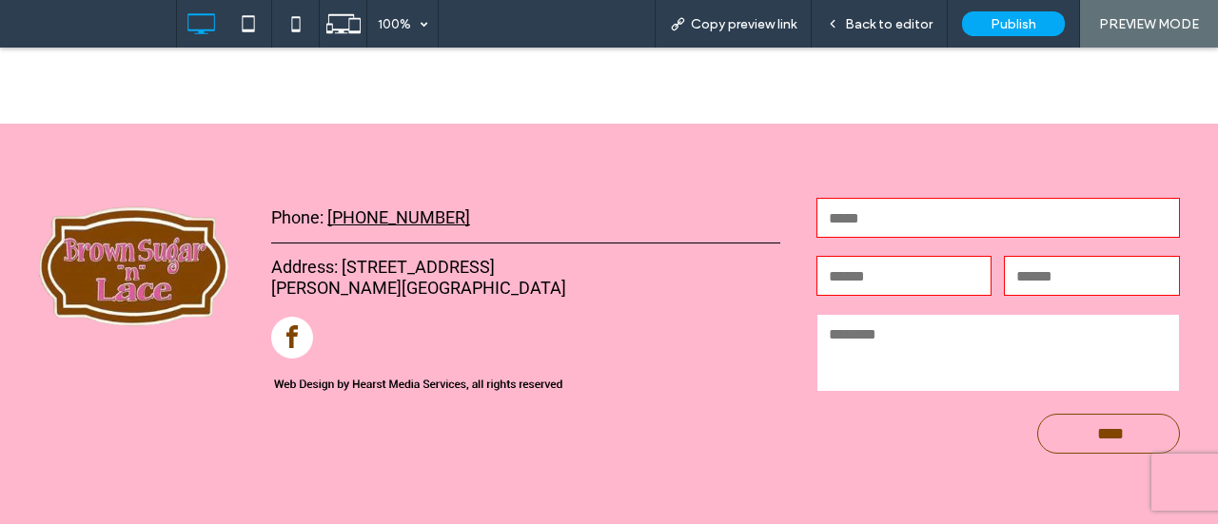
click at [1165, 179] on div "Click To Paste Phone: (806) 839-2575 Address: 623 Main Street Hale Center, TX 7…" at bounding box center [609, 325] width 1218 height 402
click at [894, 25] on span "Back to editor" at bounding box center [889, 24] width 88 height 16
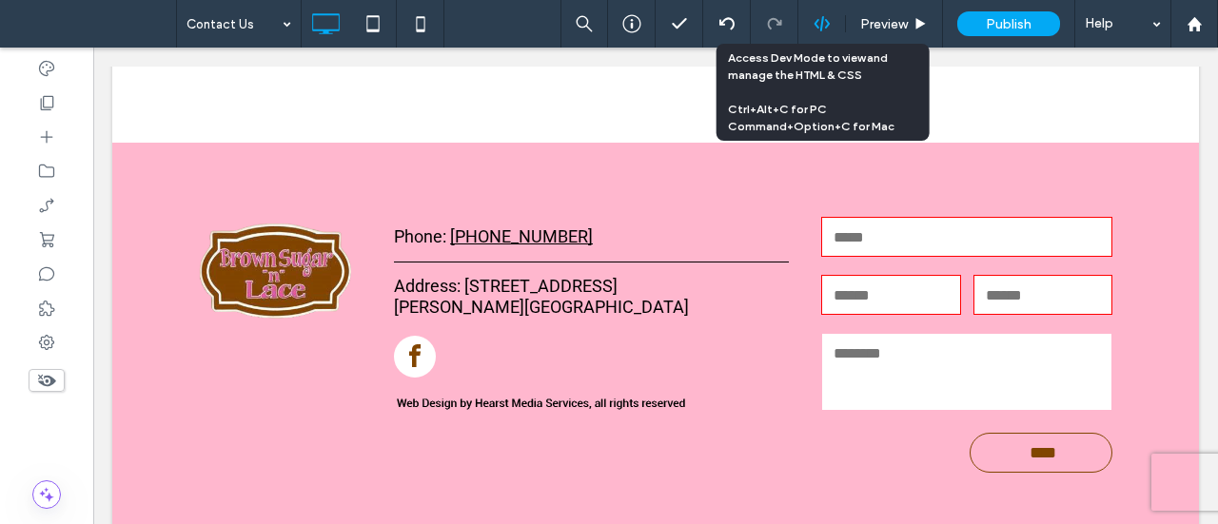
click at [818, 26] on icon at bounding box center [822, 23] width 17 height 17
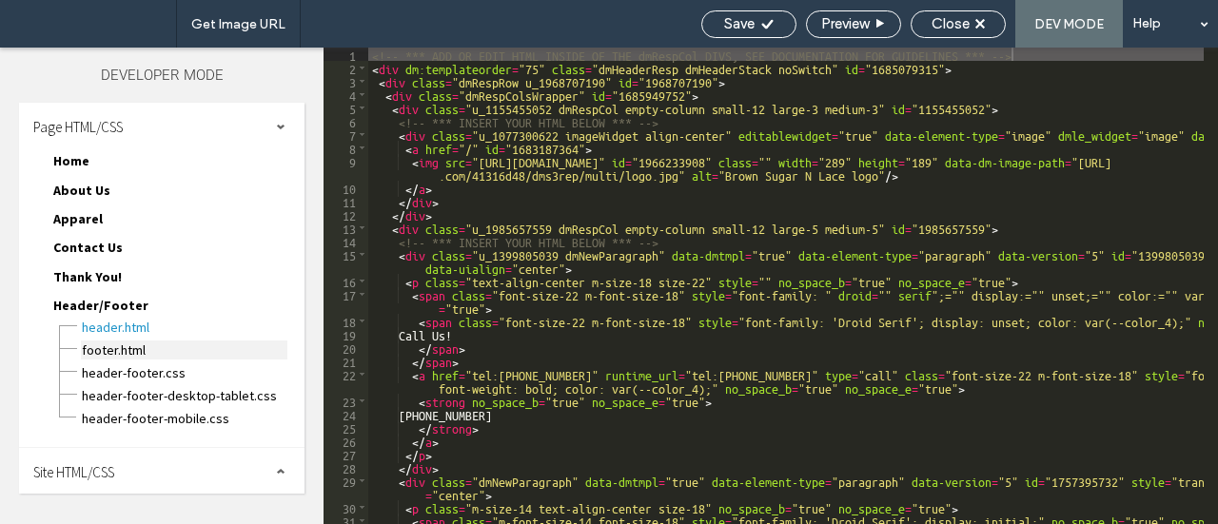
scroll to position [2, 0]
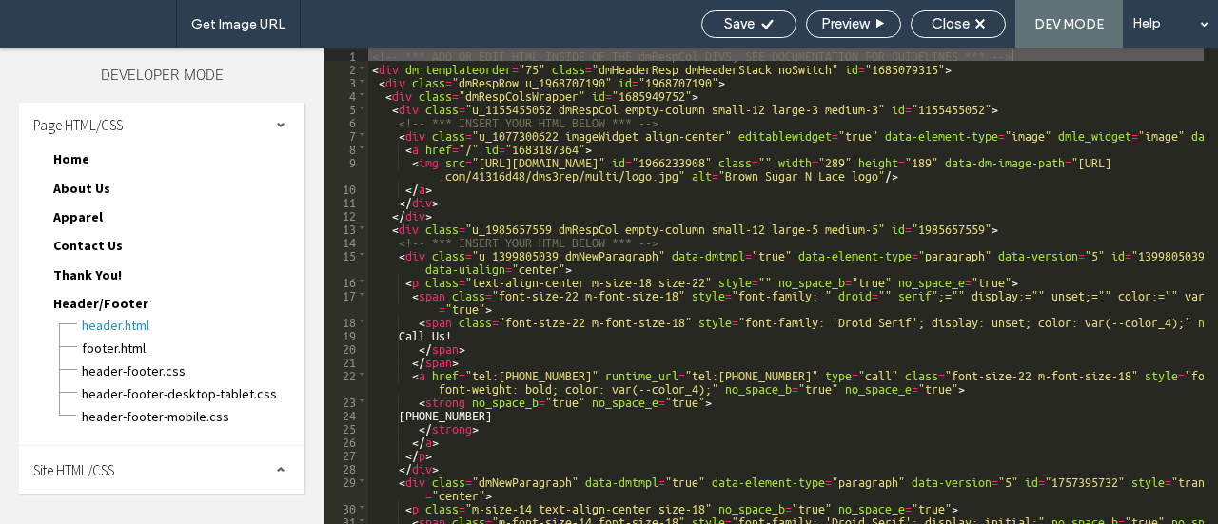
click at [276, 468] on span at bounding box center [281, 470] width 10 height 10
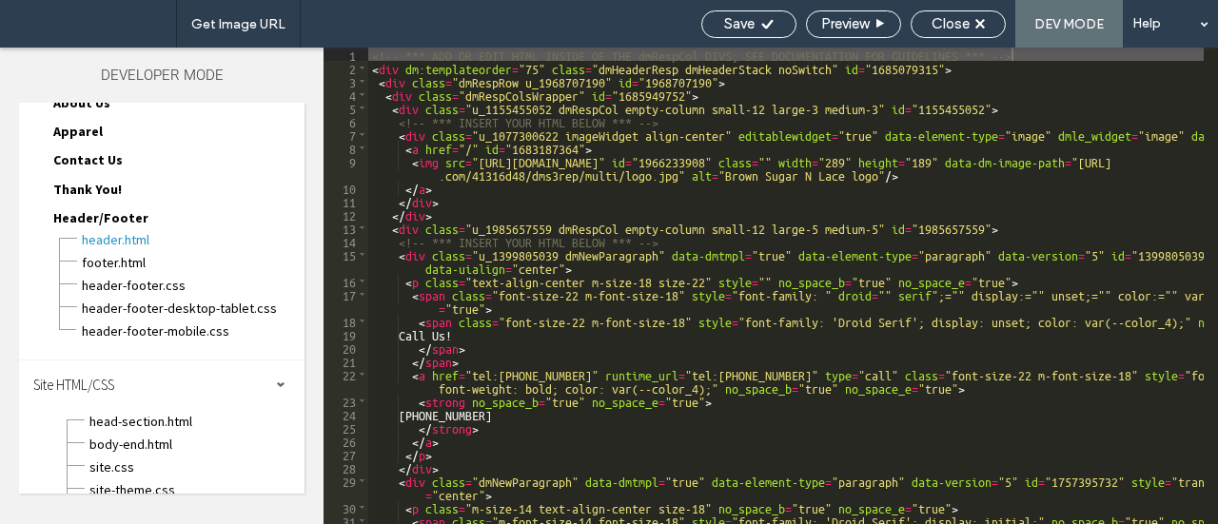
scroll to position [150, 0]
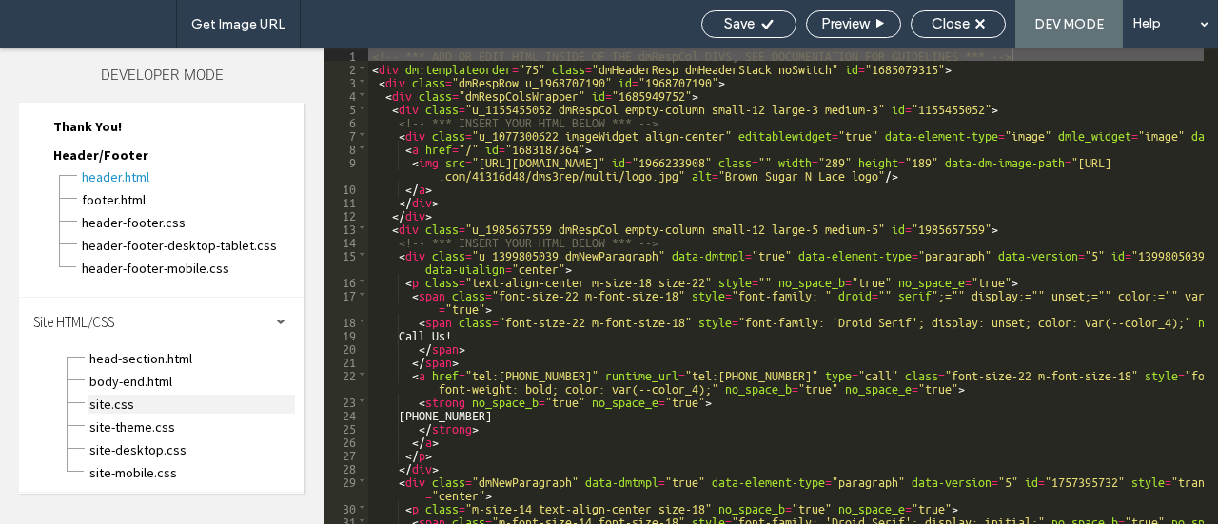
click at [128, 402] on span "site.css" at bounding box center [191, 404] width 206 height 19
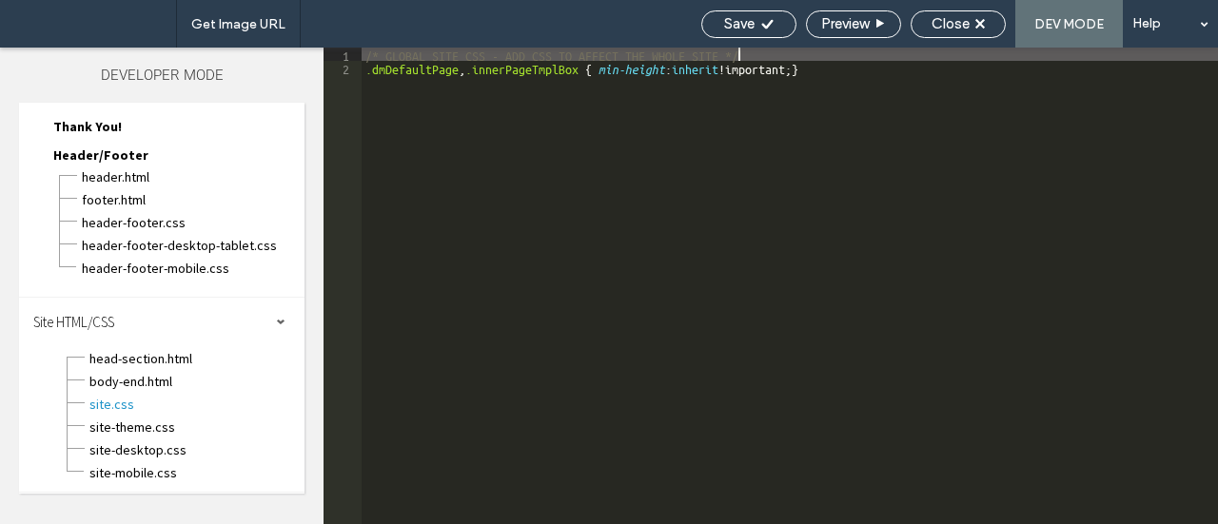
click at [872, 68] on div "/* GLOBAL SITE CSS - ADD CSS TO AFFECT THE WHOLE SITE */ .dmDefaultPage , .inne…" at bounding box center [790, 299] width 856 height 503
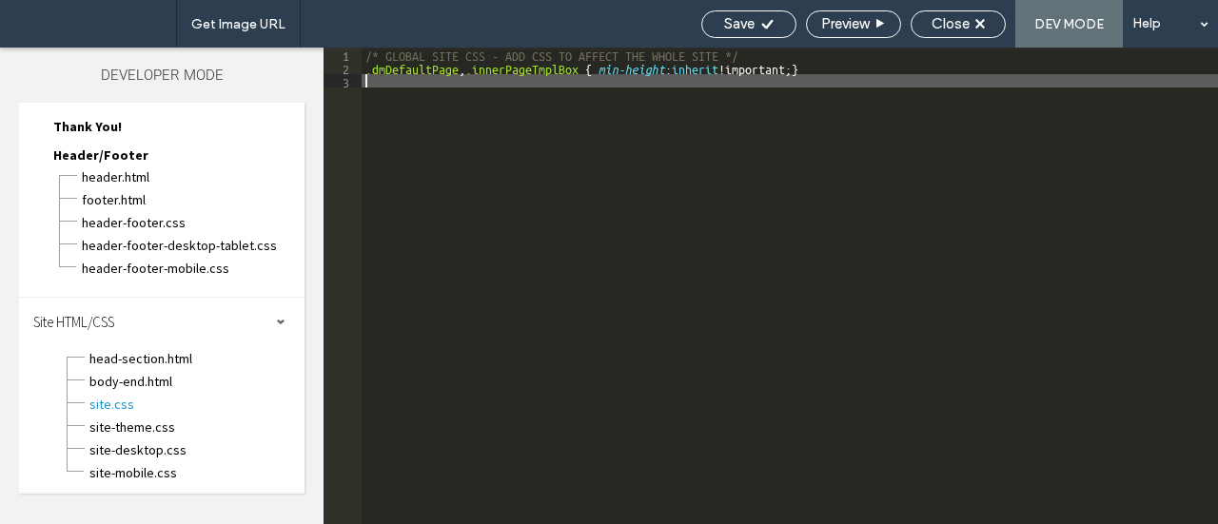
type textarea "**"
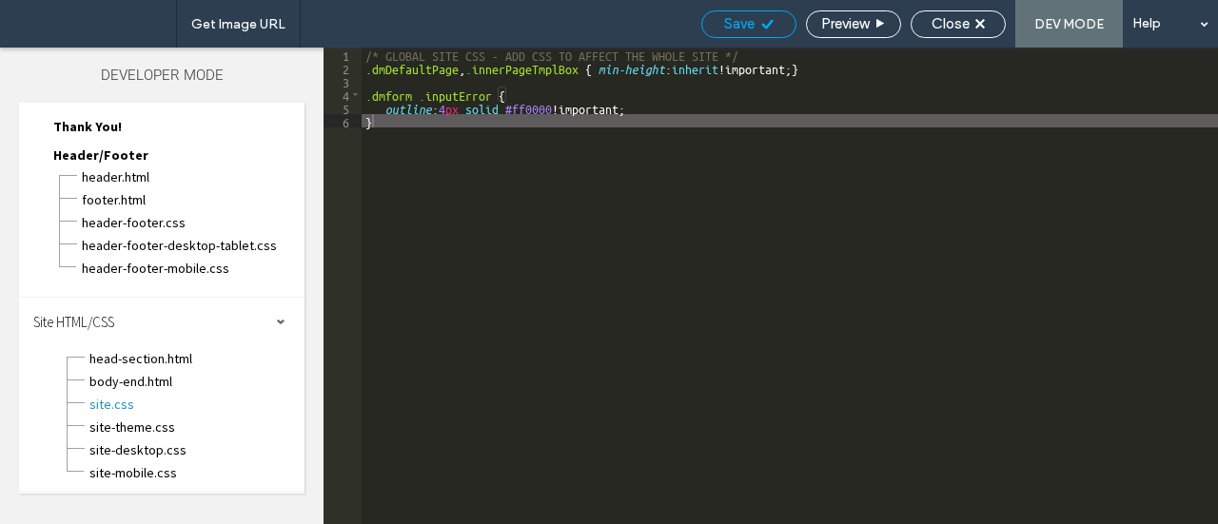
click at [754, 20] on div "Save" at bounding box center [748, 23] width 93 height 17
click at [938, 15] on span "Close" at bounding box center [951, 23] width 38 height 17
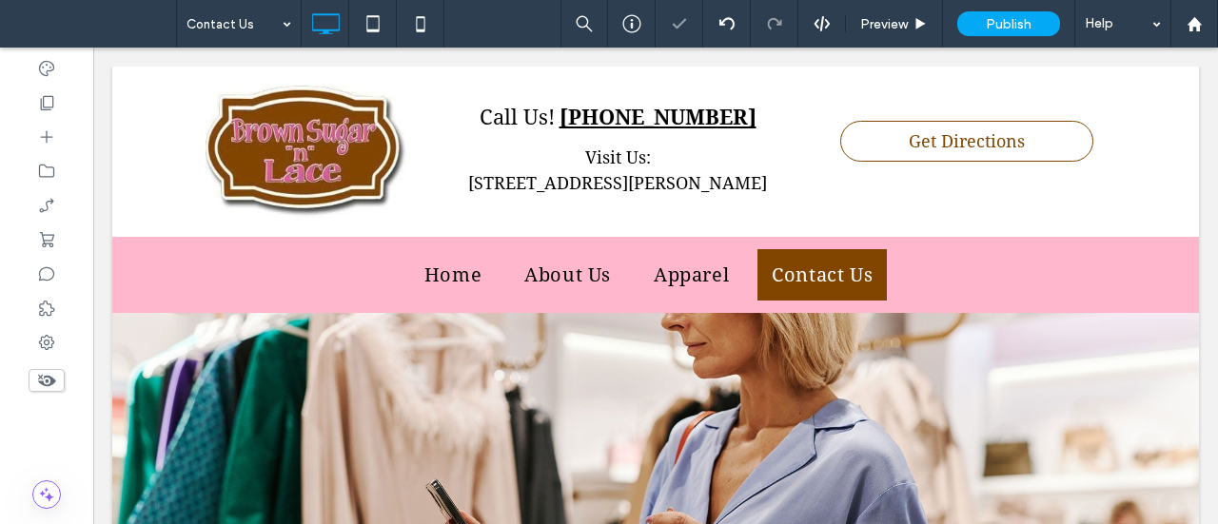
scroll to position [0, 0]
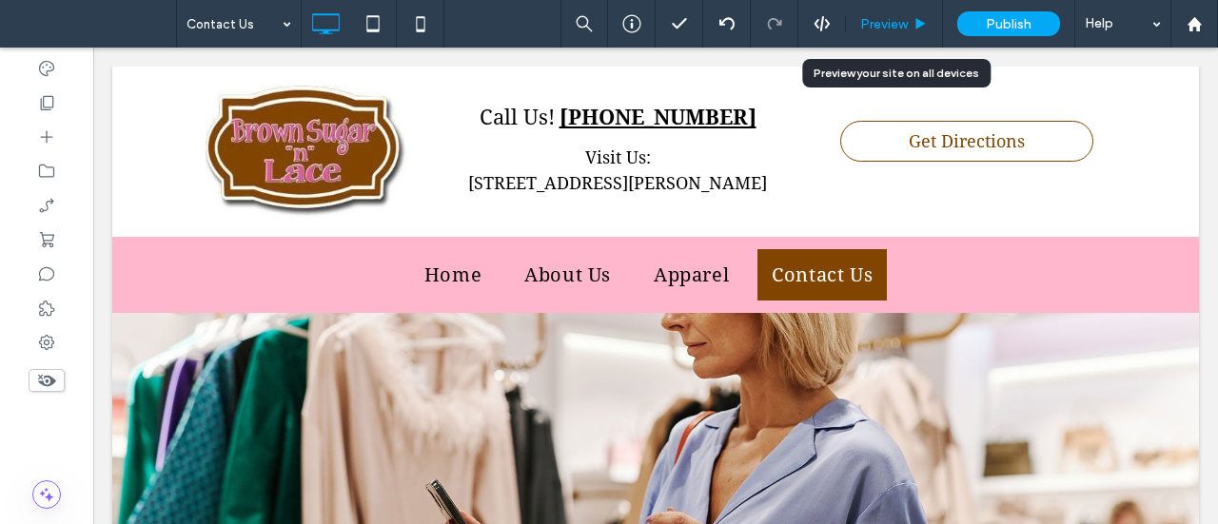
click at [875, 28] on span "Preview" at bounding box center [884, 24] width 48 height 16
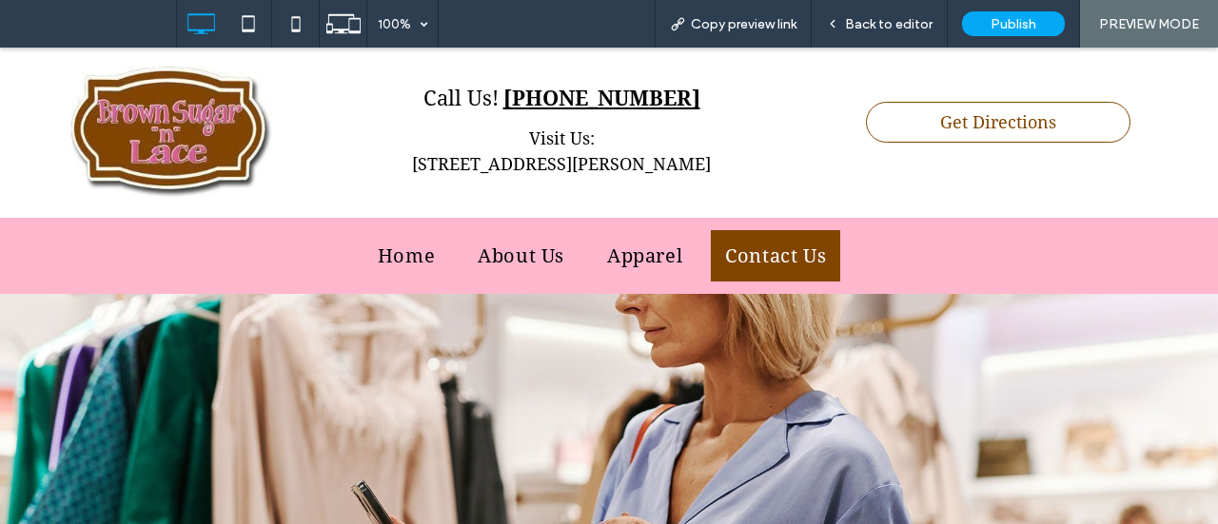
click at [238, 98] on img at bounding box center [172, 133] width 202 height 132
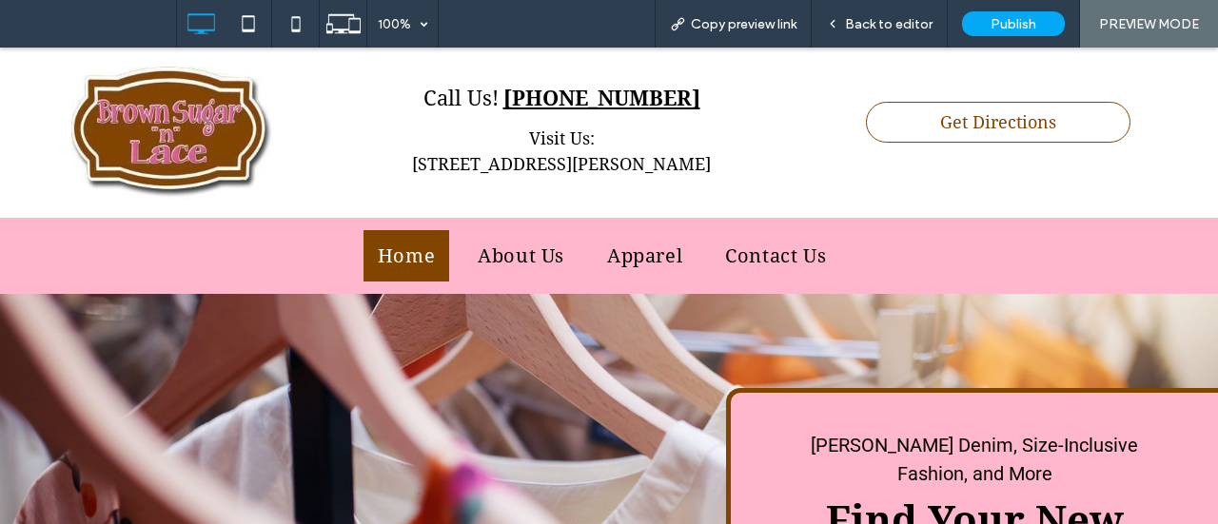
click at [272, 172] on div "Click To Paste" at bounding box center [180, 133] width 285 height 132
click at [868, 12] on div "Back to editor" at bounding box center [880, 24] width 136 height 48
click at [885, 19] on span "Back to editor" at bounding box center [889, 24] width 88 height 16
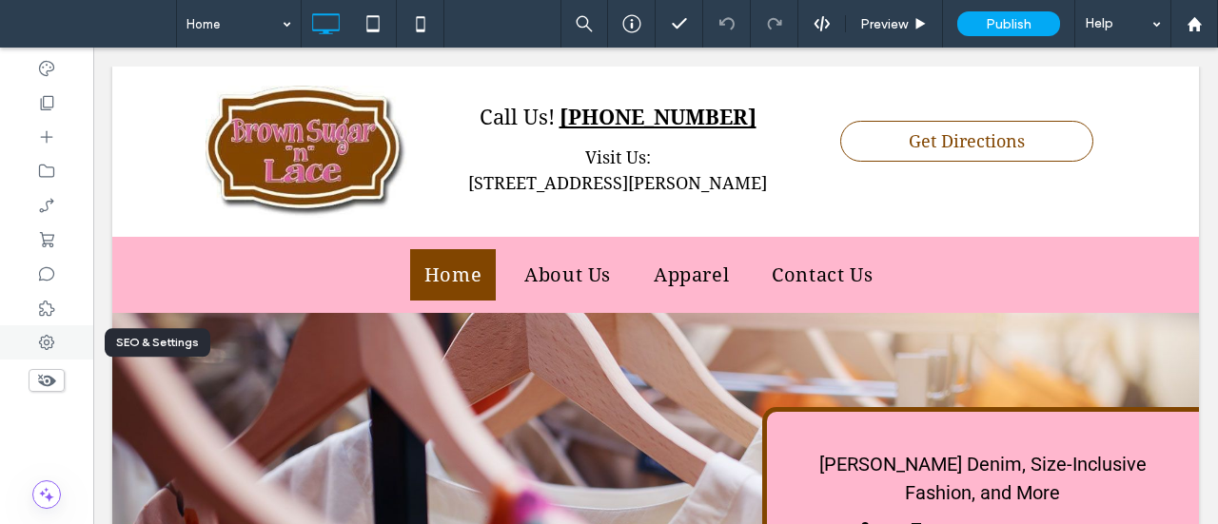
click at [49, 344] on use at bounding box center [46, 342] width 15 height 15
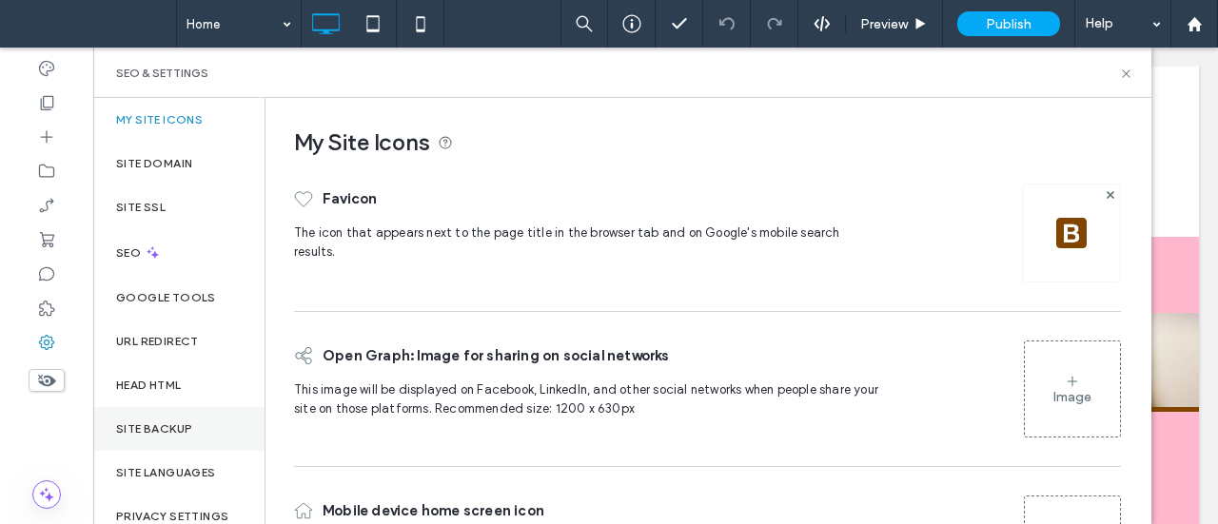
click at [158, 422] on label "Site Backup" at bounding box center [154, 428] width 76 height 13
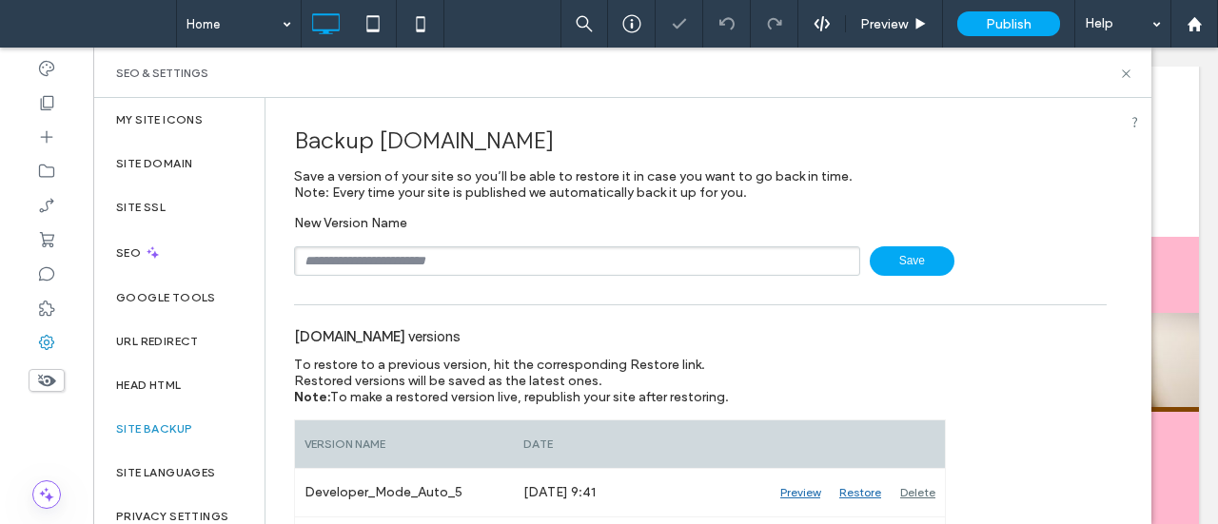
click at [375, 262] on input "text" at bounding box center [577, 260] width 566 height 29
type input "*****"
click at [882, 252] on span "Save" at bounding box center [912, 260] width 85 height 29
